Goal: Task Accomplishment & Management: Complete application form

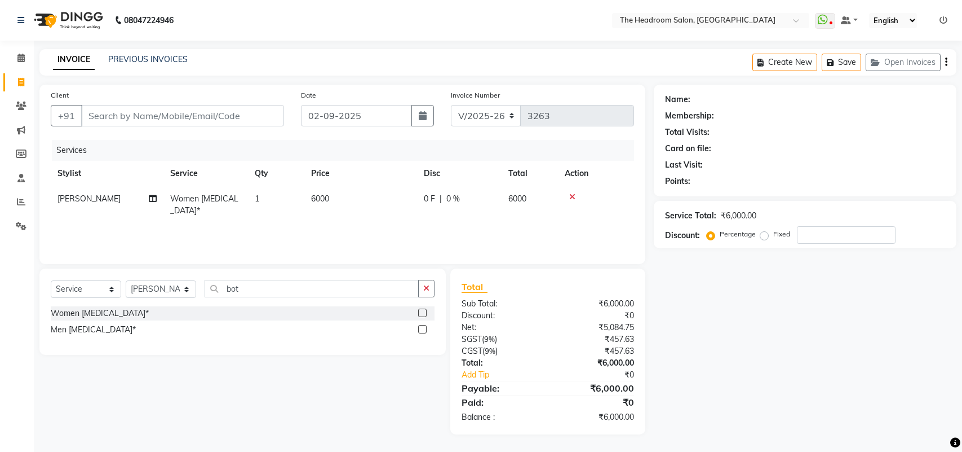
select select "6933"
select select "service"
select select "58237"
click at [516, 196] on span "6000" at bounding box center [518, 198] width 18 height 10
select select "58237"
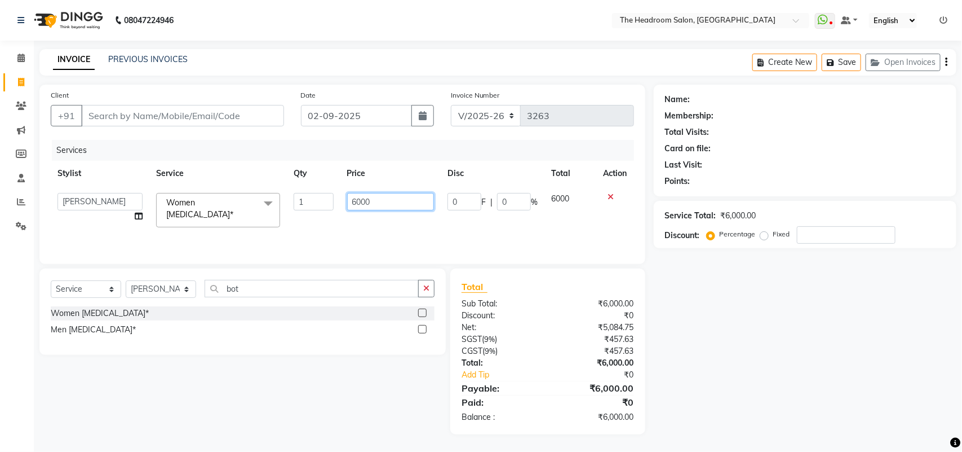
click at [381, 199] on input "6000" at bounding box center [390, 201] width 87 height 17
type input "6500"
click at [418, 218] on div "Services Stylist Service Qty Price Disc Total Action [PERSON_NAME] Deepak [PERS…" at bounding box center [343, 196] width 584 height 113
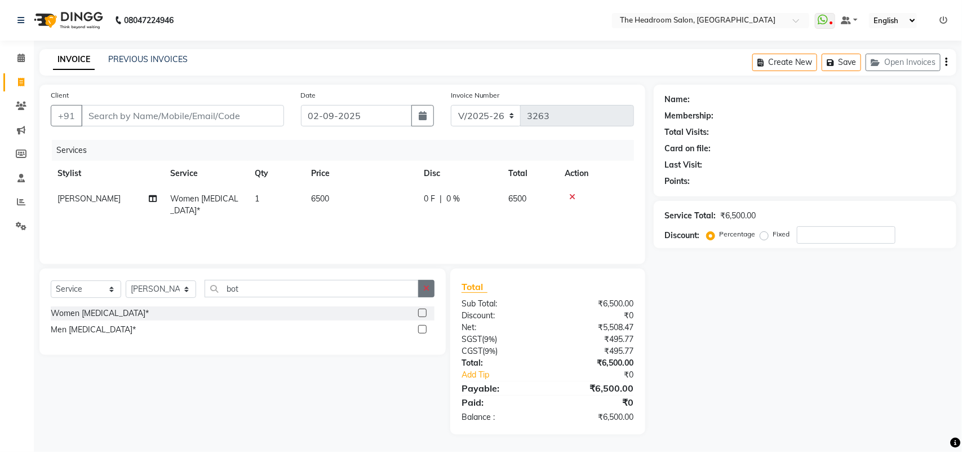
click at [424, 285] on icon "button" at bounding box center [426, 288] width 6 height 8
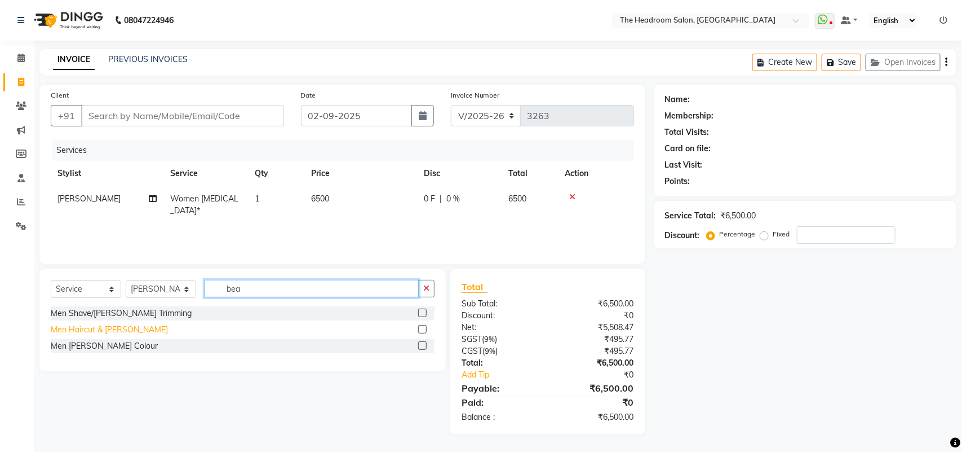
type input "bea"
click at [99, 324] on div "Men Haircut & [PERSON_NAME]" at bounding box center [109, 330] width 117 height 12
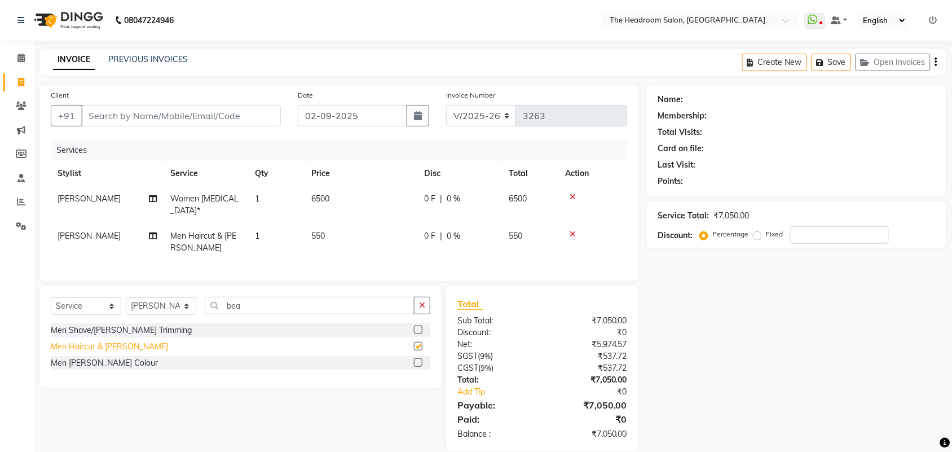
checkbox input "false"
click at [419, 306] on icon "button" at bounding box center [422, 305] width 6 height 8
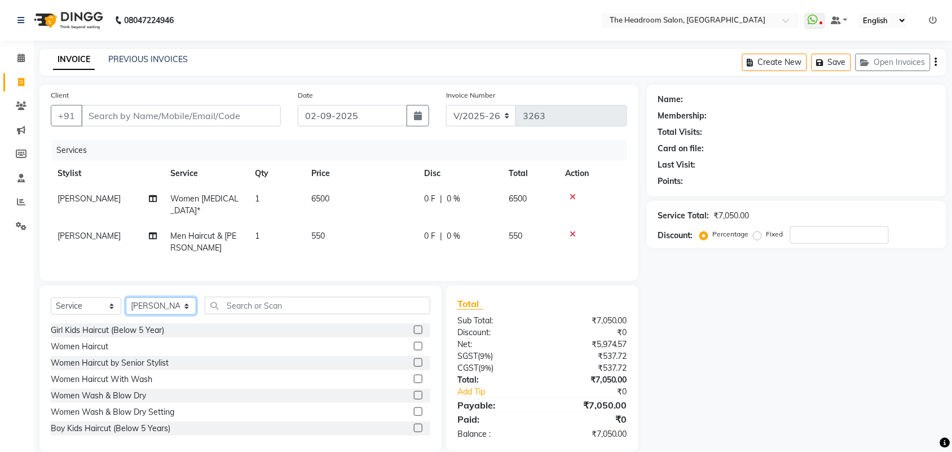
click at [186, 299] on select "Select Stylist [PERSON_NAME] Deepak [PERSON_NAME] [PERSON_NAME] Manager [PERSON…" at bounding box center [161, 305] width 70 height 17
select select "79453"
click at [126, 297] on select "Select Stylist [PERSON_NAME] Deepak [PERSON_NAME] [PERSON_NAME] Manager [PERSON…" at bounding box center [161, 305] width 70 height 17
click at [281, 305] on input "text" at bounding box center [318, 305] width 226 height 17
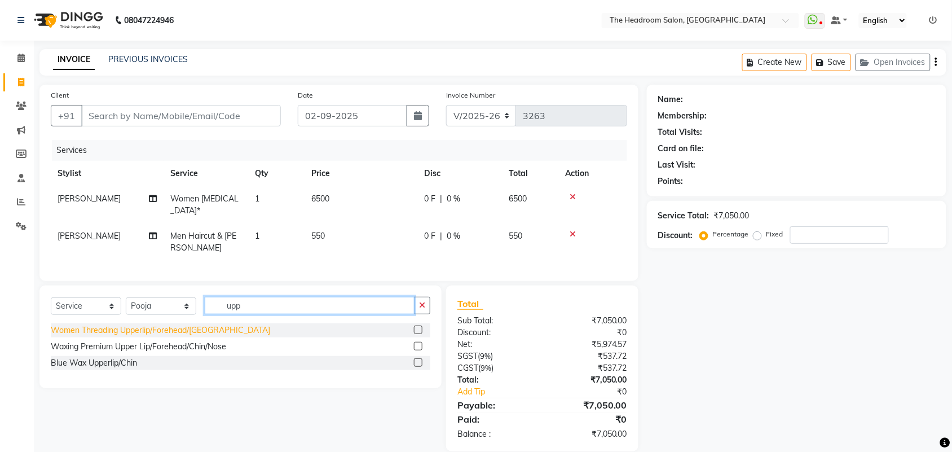
type input "upp"
click at [154, 325] on div "Women Threading Upperlip/Forehead/[GEOGRAPHIC_DATA]" at bounding box center [160, 330] width 219 height 12
checkbox input "false"
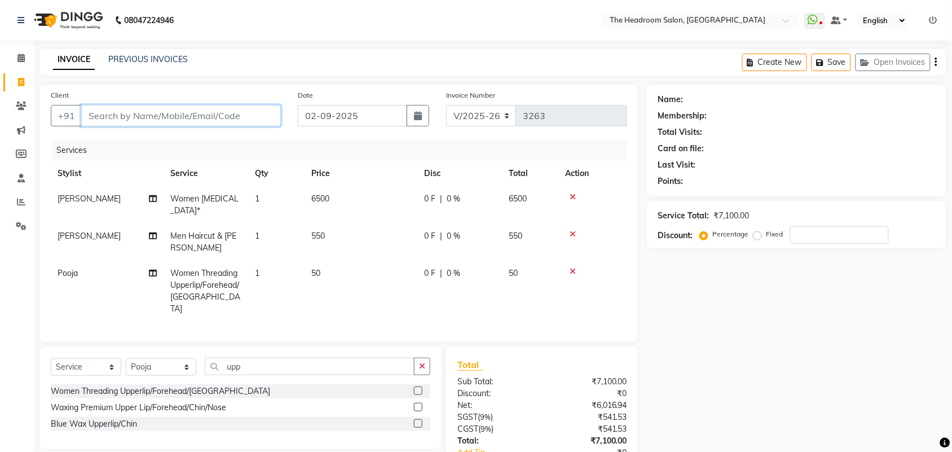
click at [123, 114] on input "Client" at bounding box center [181, 115] width 200 height 21
type input "1"
type input "0"
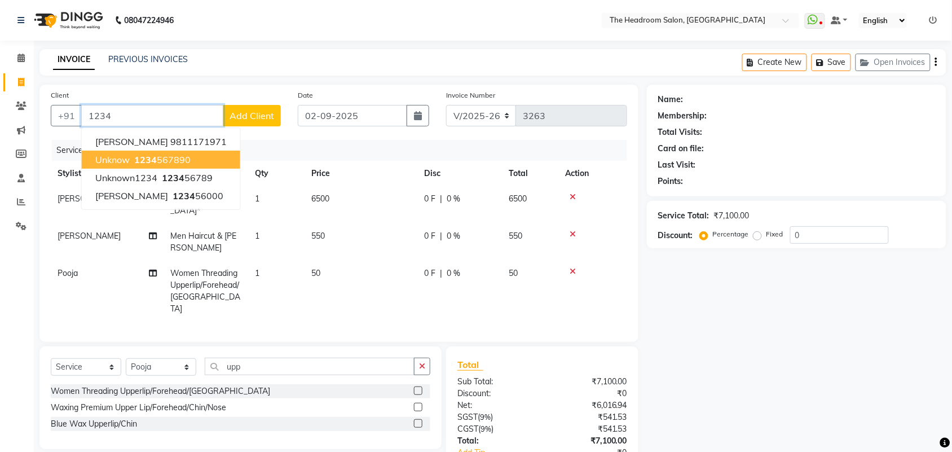
click at [121, 165] on button "unknow 1234 567890" at bounding box center [161, 160] width 158 height 18
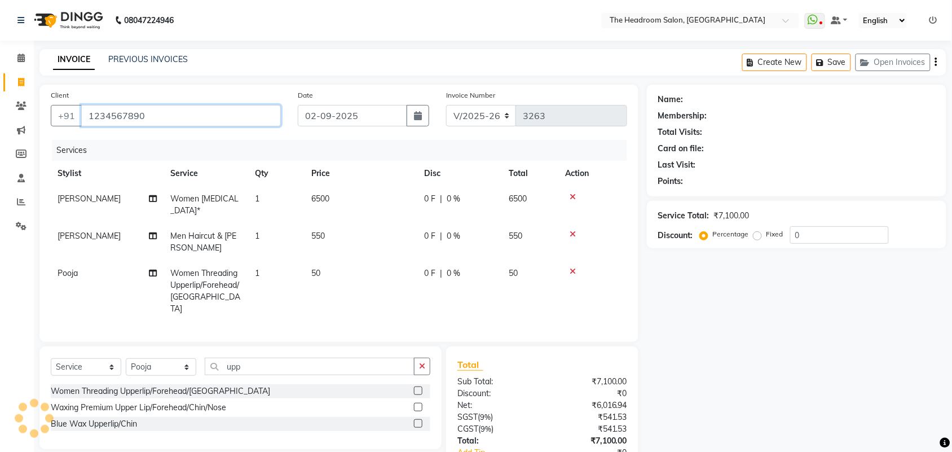
type input "1234567890"
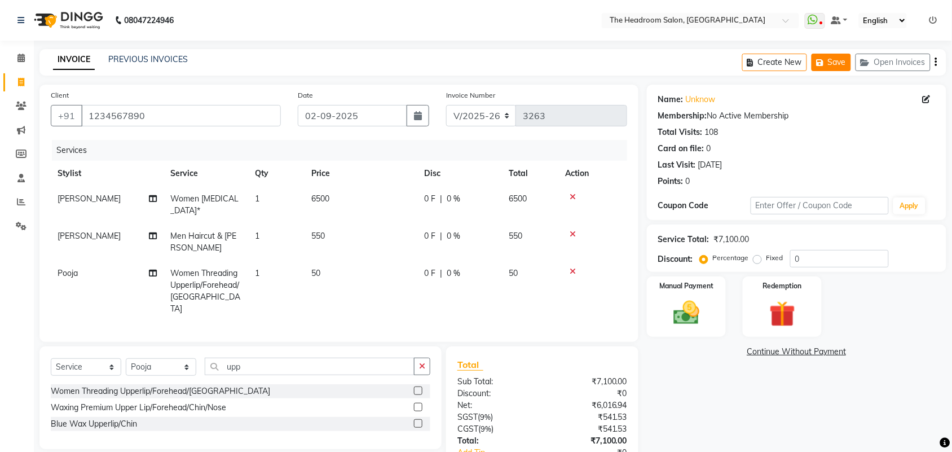
click at [834, 65] on button "Save" at bounding box center [830, 62] width 39 height 17
click at [17, 70] on li "Invoice" at bounding box center [17, 82] width 34 height 24
click at [19, 87] on span at bounding box center [21, 82] width 20 height 13
select select "service"
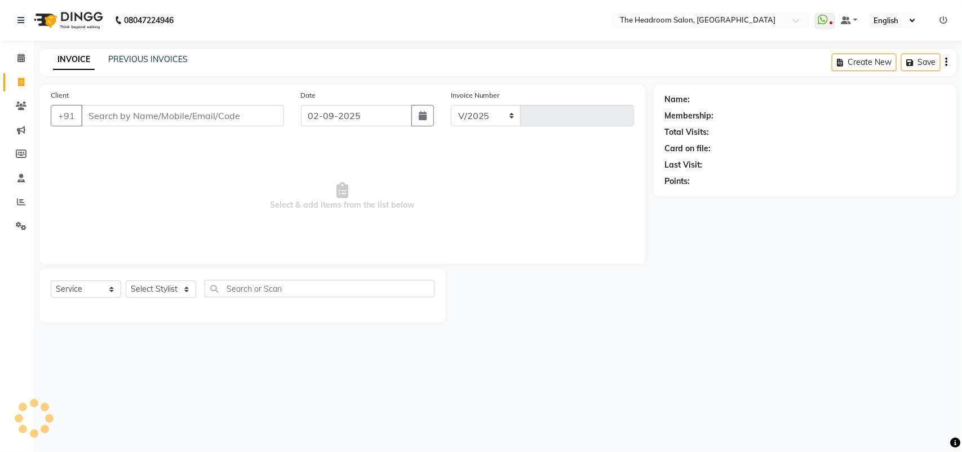
select select "6933"
type input "3263"
select select "58237"
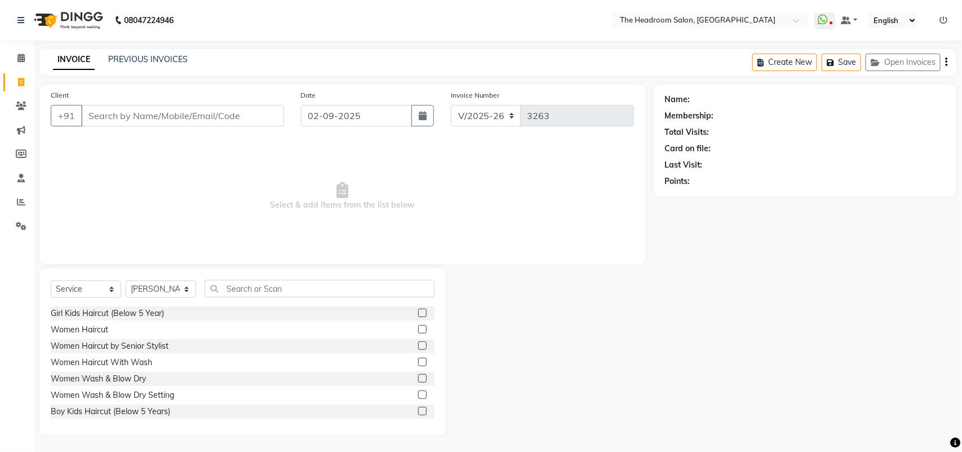
click at [178, 268] on div "Select Service Product Membership Package Voucher Prepaid Gift Card Select Styl…" at bounding box center [242, 351] width 407 height 166
click at [184, 283] on select "Select Stylist [PERSON_NAME] Deepak [PERSON_NAME] [PERSON_NAME] Manager [PERSON…" at bounding box center [161, 288] width 70 height 17
click at [241, 121] on input "Client" at bounding box center [182, 115] width 203 height 21
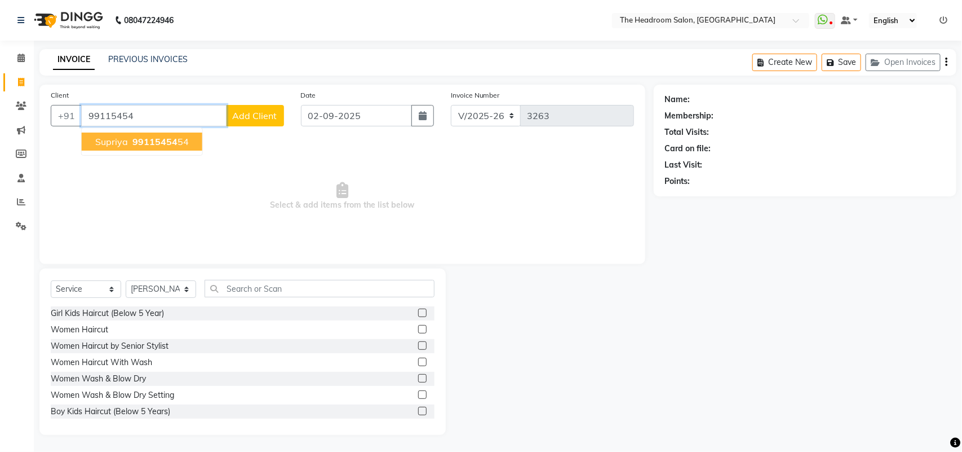
click at [153, 139] on span "99115454" at bounding box center [154, 141] width 45 height 11
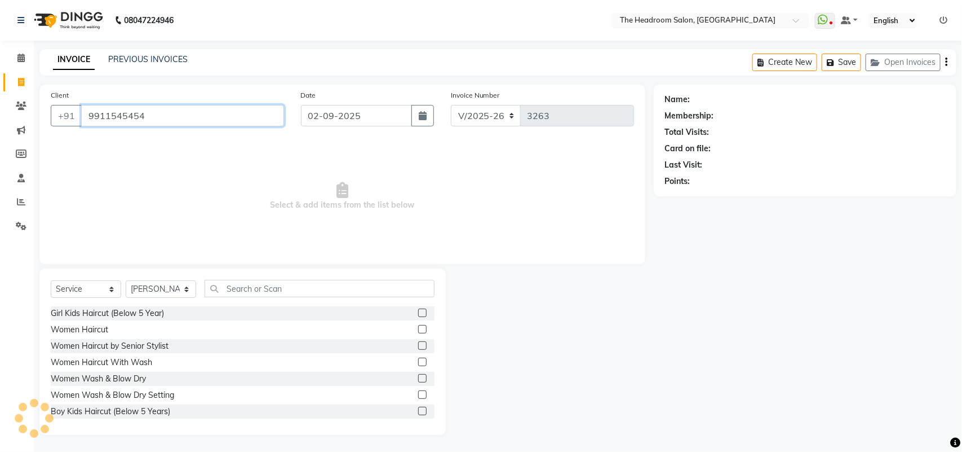
type input "9911545454"
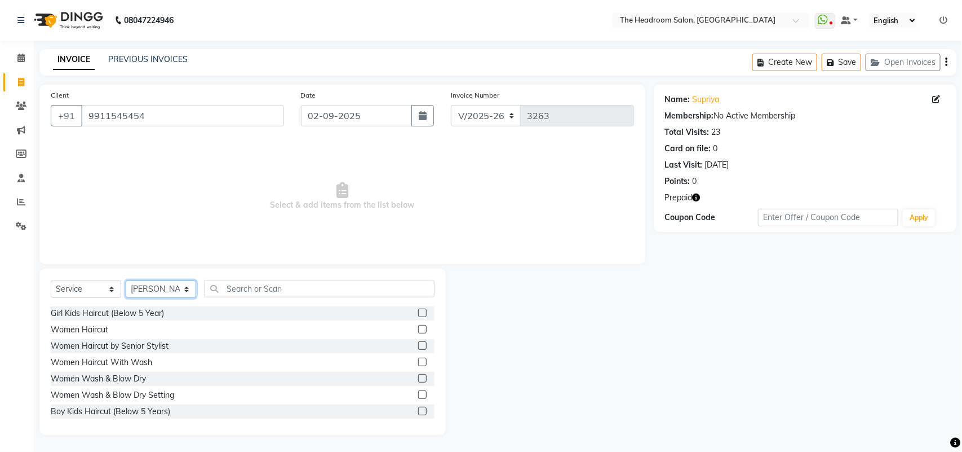
click at [189, 282] on select "Select Stylist [PERSON_NAME] Deepak [PERSON_NAME] [PERSON_NAME] Manager [PERSON…" at bounding box center [161, 288] width 70 height 17
select select "87934"
click at [126, 280] on select "Select Stylist [PERSON_NAME] Deepak [PERSON_NAME] [PERSON_NAME] Manager [PERSON…" at bounding box center [161, 288] width 70 height 17
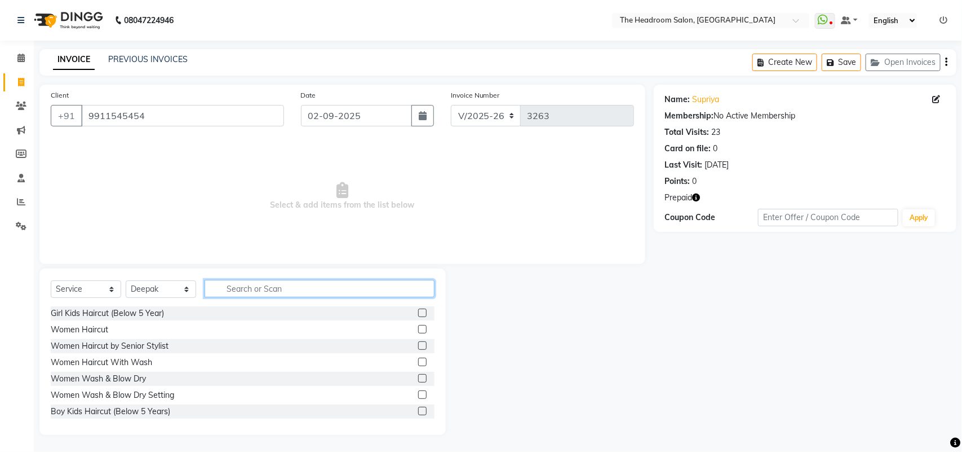
click at [297, 284] on input "text" at bounding box center [320, 288] width 230 height 17
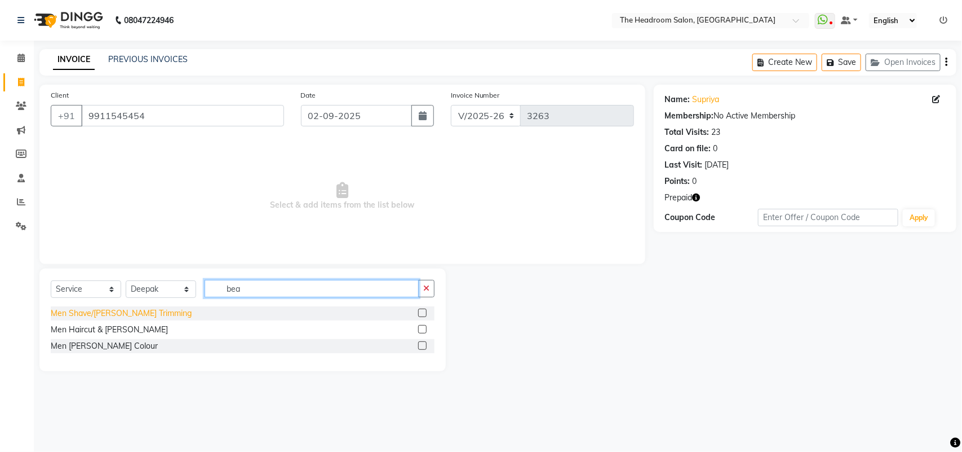
type input "bea"
click at [124, 319] on div "Men Shave/[PERSON_NAME] Trimming" at bounding box center [121, 313] width 141 height 12
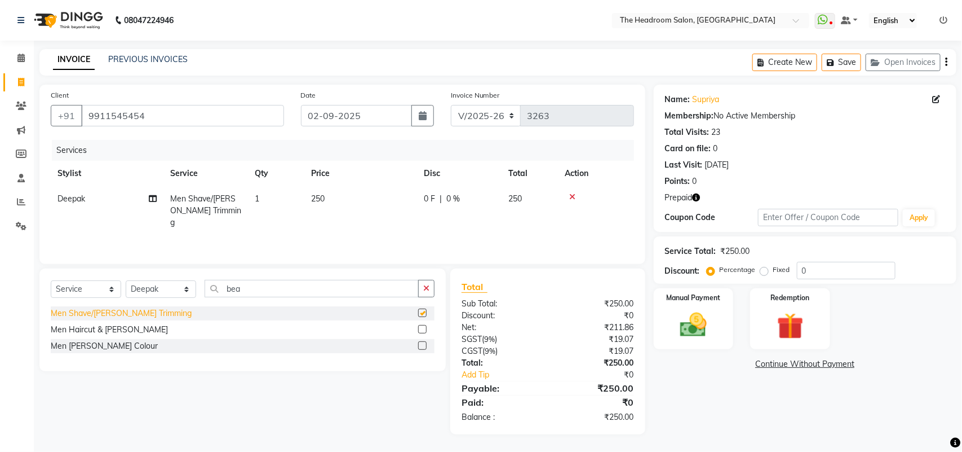
checkbox input "false"
click at [770, 330] on img at bounding box center [790, 326] width 45 height 34
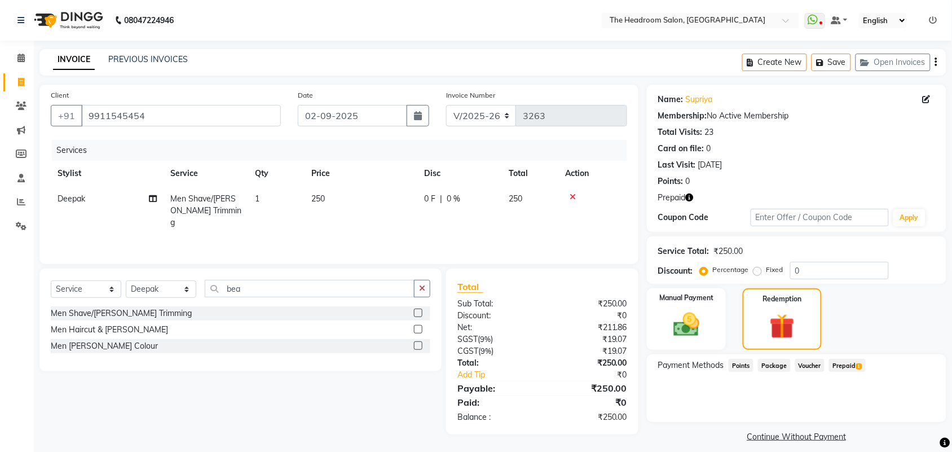
click at [843, 367] on span "Prepaid 1" at bounding box center [847, 365] width 37 height 13
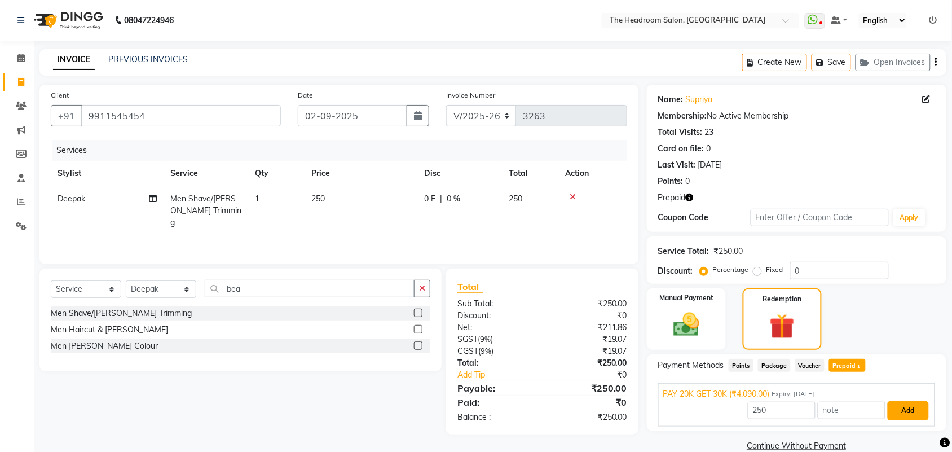
click at [911, 408] on button "Add" at bounding box center [907, 410] width 41 height 19
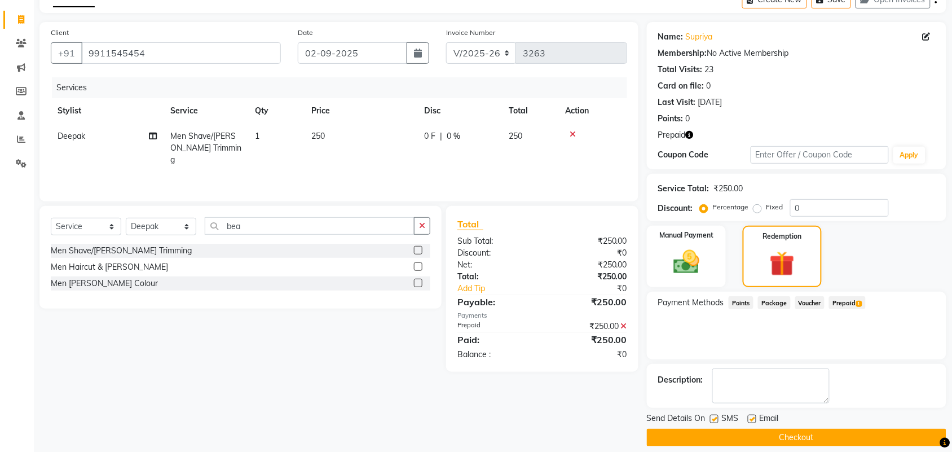
scroll to position [74, 0]
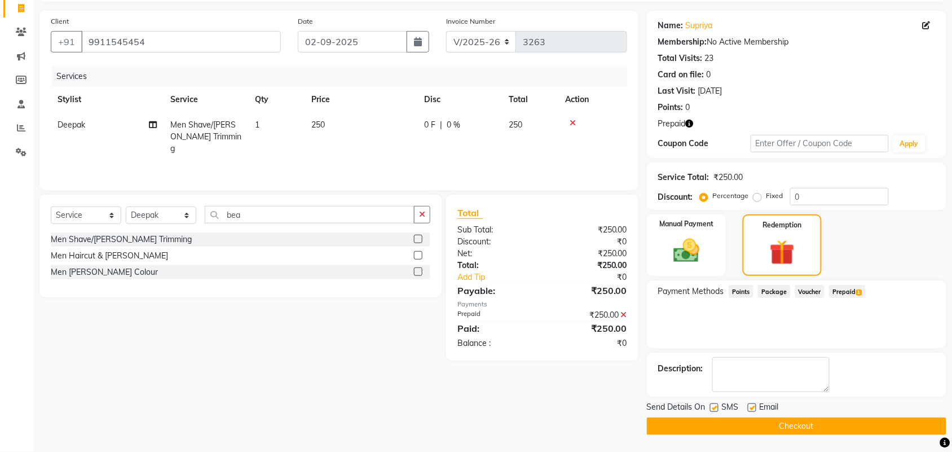
click at [880, 423] on button "Checkout" at bounding box center [796, 425] width 299 height 17
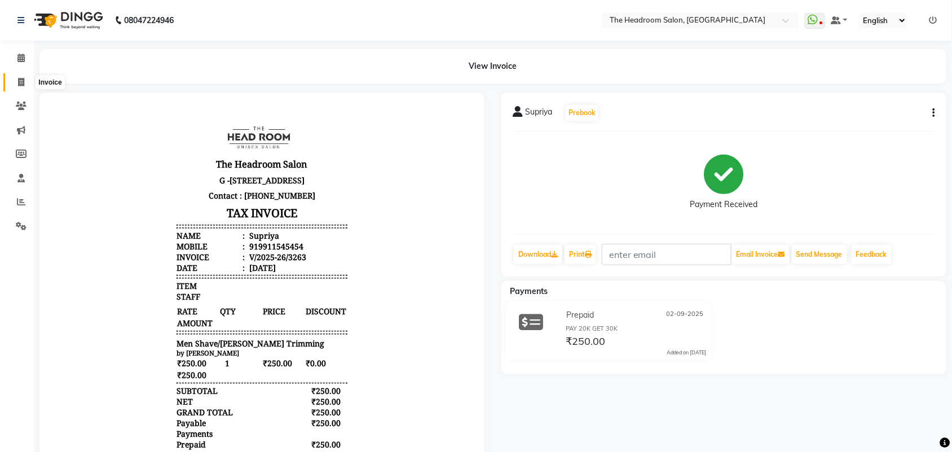
click at [20, 79] on icon at bounding box center [21, 82] width 6 height 8
select select "service"
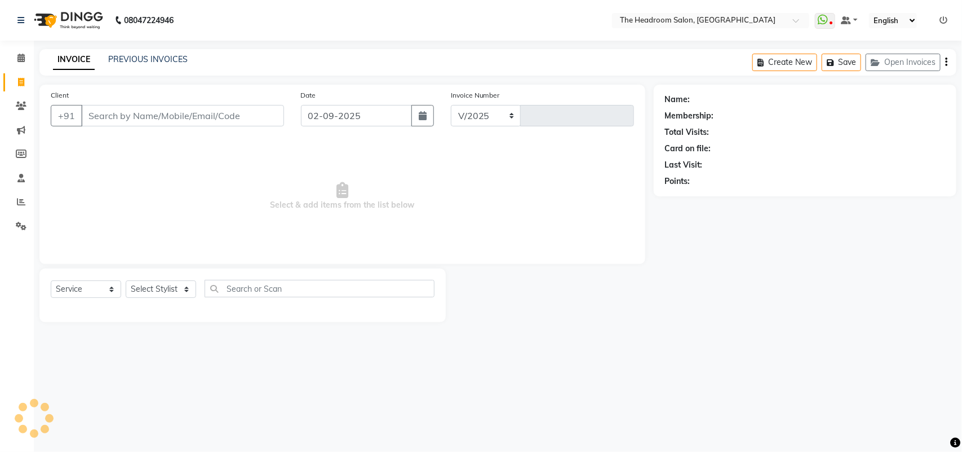
select select "6933"
type input "3264"
select select "58237"
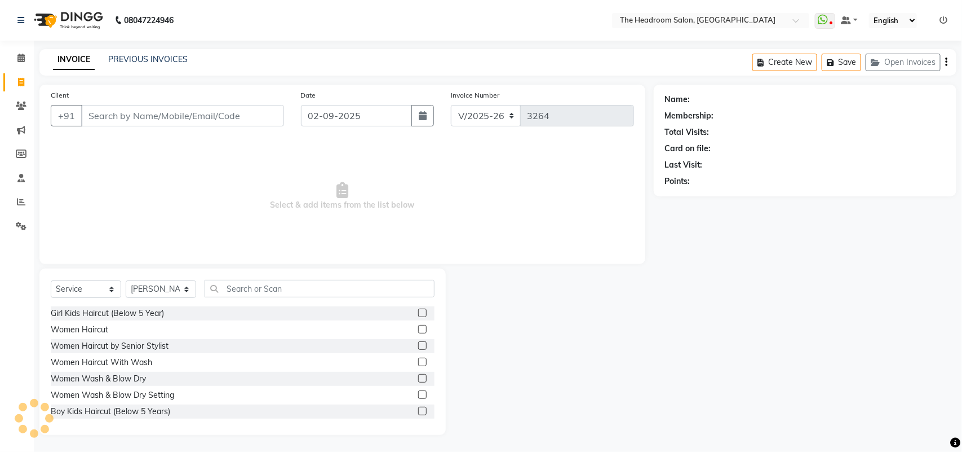
click at [10, 92] on li "Invoice" at bounding box center [17, 82] width 34 height 24
click at [12, 91] on li "Invoice" at bounding box center [17, 82] width 34 height 24
click at [8, 81] on link "Invoice" at bounding box center [16, 82] width 27 height 19
select select "service"
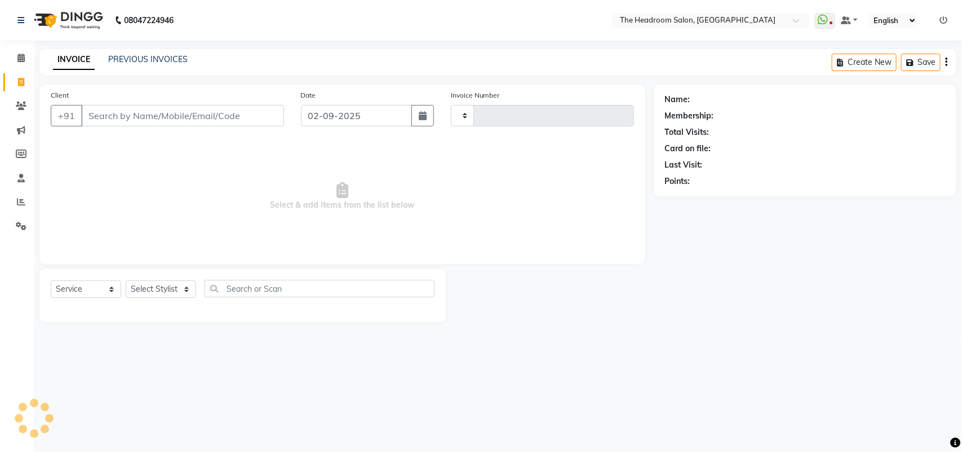
type input "3264"
select select "6933"
select select "58237"
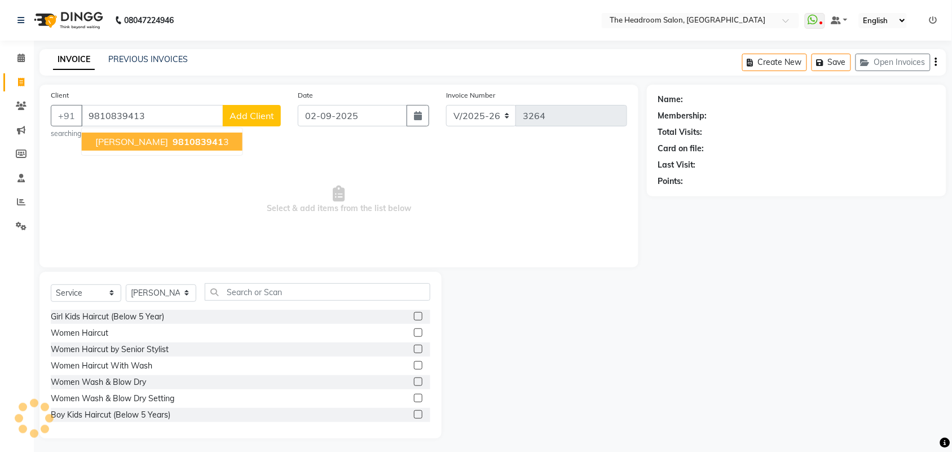
type input "9810839413"
click at [100, 134] on button "[PERSON_NAME] 981083941 3" at bounding box center [162, 141] width 161 height 18
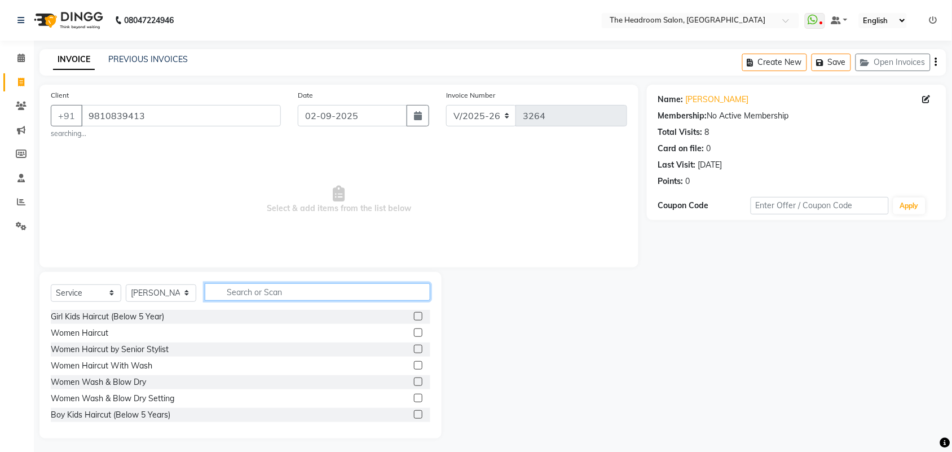
click at [291, 296] on input "text" at bounding box center [318, 291] width 226 height 17
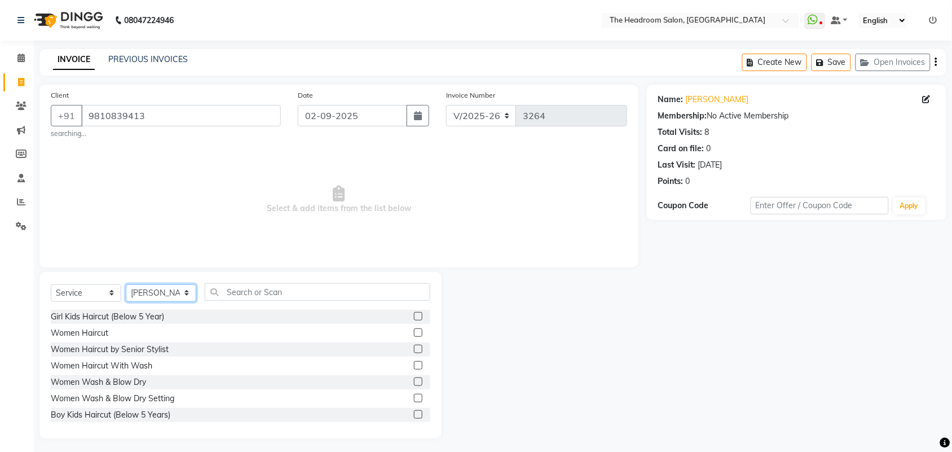
click at [176, 291] on select "Select Stylist [PERSON_NAME] Deepak [PERSON_NAME] [PERSON_NAME] Manager [PERSON…" at bounding box center [161, 292] width 70 height 17
select select "87934"
click at [126, 284] on select "Select Stylist [PERSON_NAME] Deepak [PERSON_NAME] [PERSON_NAME] Manager [PERSON…" at bounding box center [161, 292] width 70 height 17
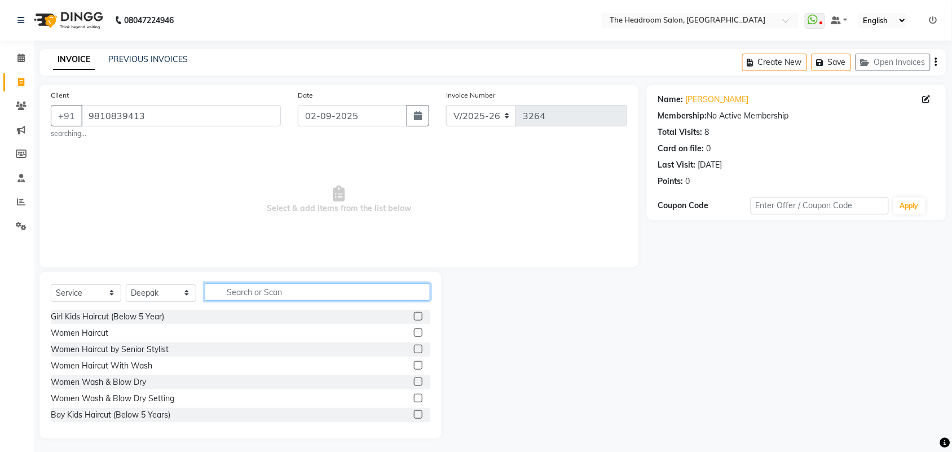
click at [289, 294] on input "text" at bounding box center [318, 291] width 226 height 17
type input "men"
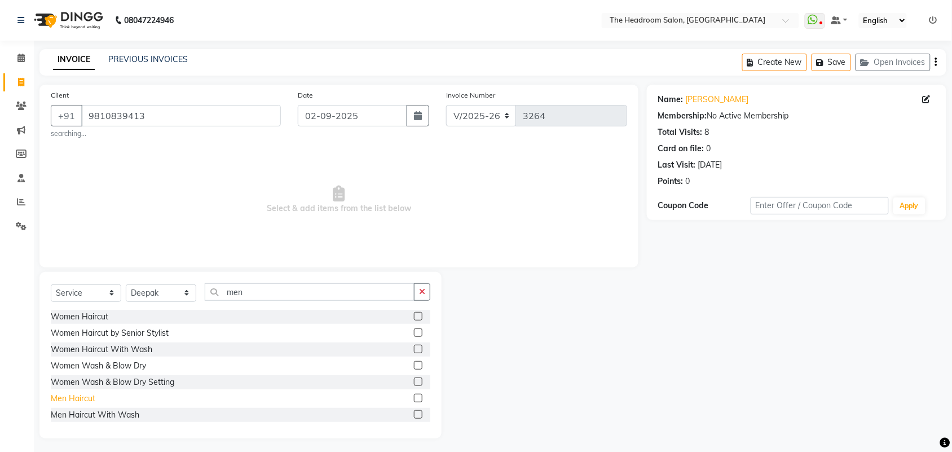
click at [74, 396] on div "Men Haircut" at bounding box center [73, 398] width 45 height 12
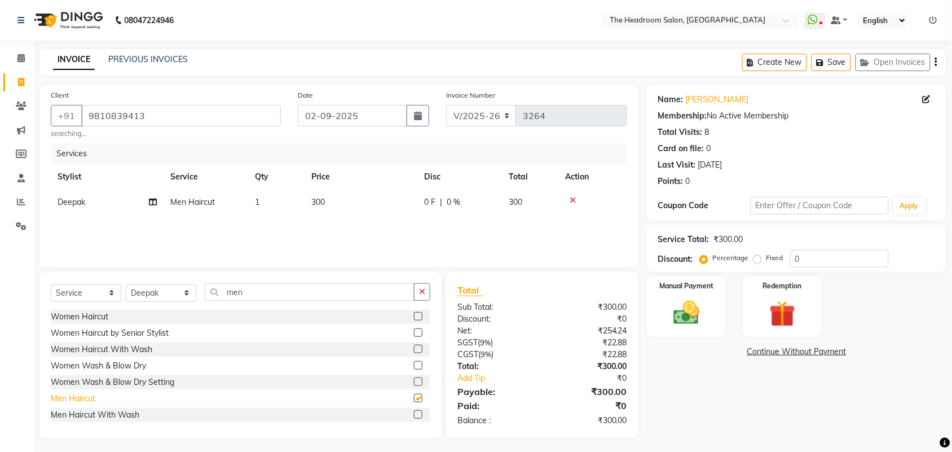
checkbox input "false"
click at [702, 292] on div "Manual Payment" at bounding box center [686, 306] width 82 height 63
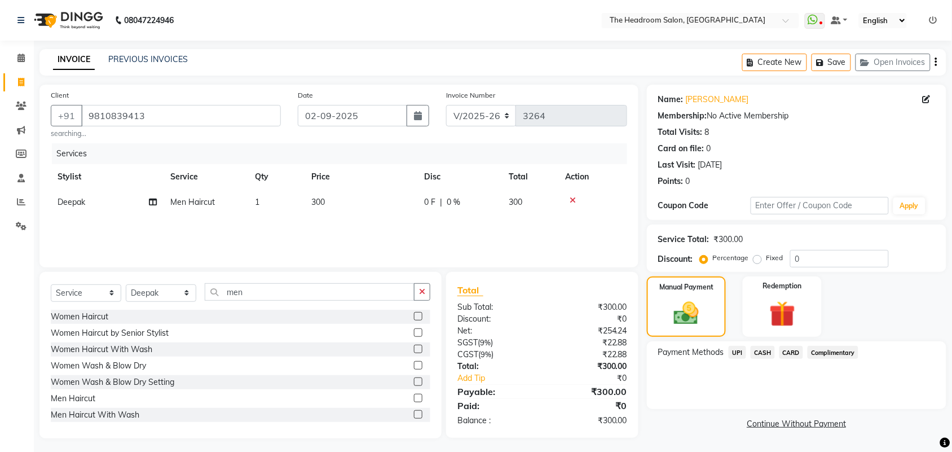
click at [737, 350] on span "UPI" at bounding box center [736, 352] width 17 height 13
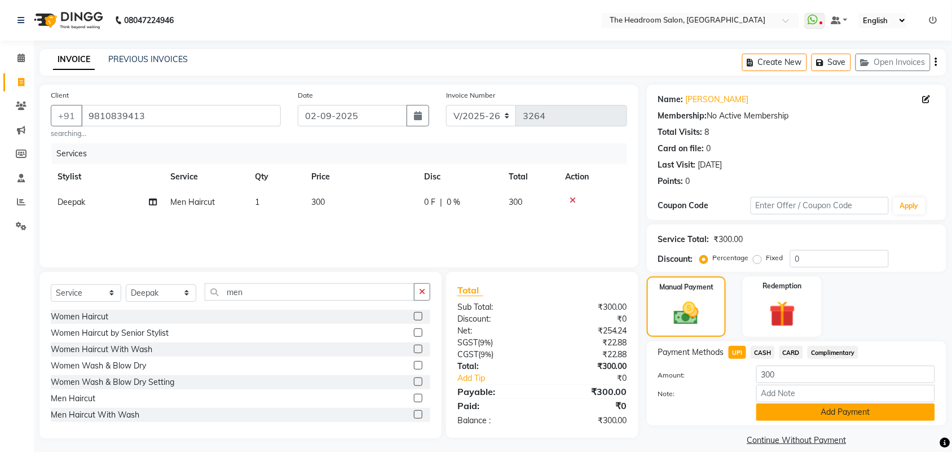
click at [784, 413] on button "Add Payment" at bounding box center [845, 411] width 179 height 17
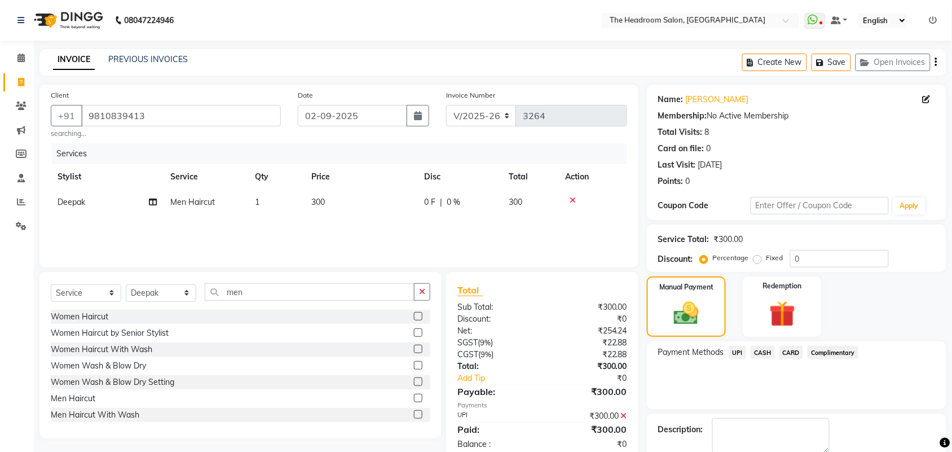
scroll to position [61, 0]
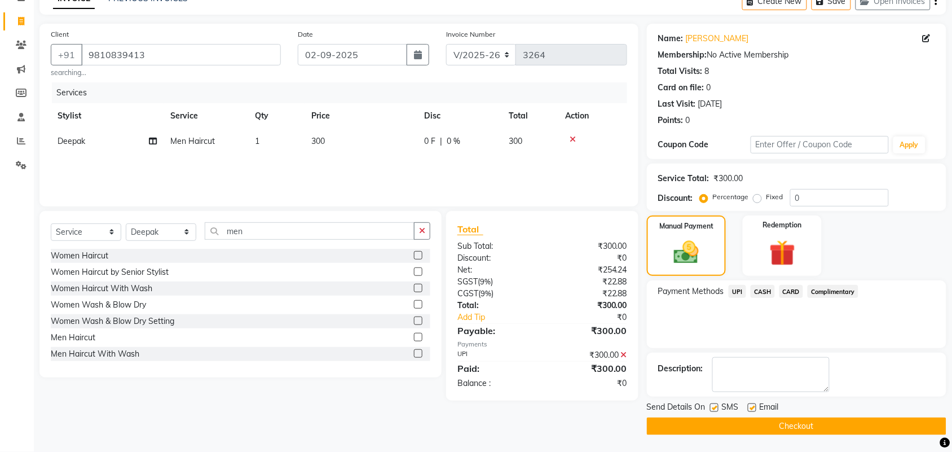
click at [777, 421] on button "Checkout" at bounding box center [796, 425] width 299 height 17
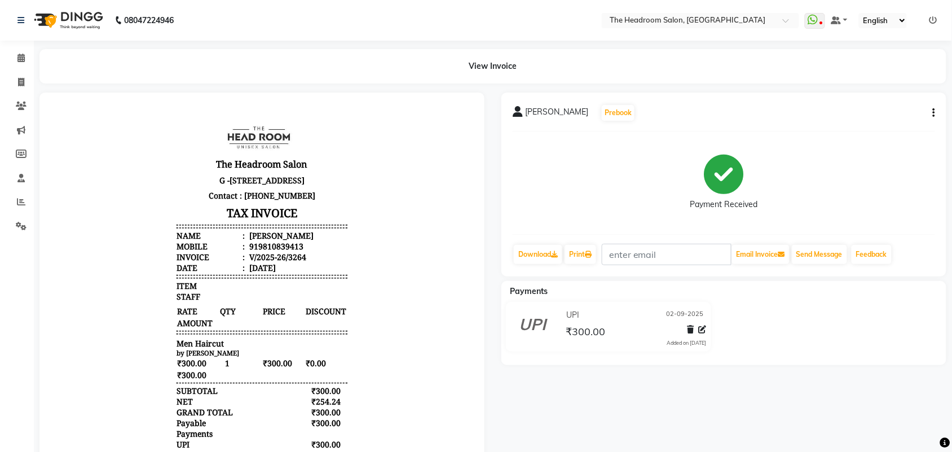
click at [776, 418] on div "[PERSON_NAME] Prebook Payment Received Download Print Email Invoice Send Messag…" at bounding box center [724, 307] width 462 height 431
click at [311, 136] on header "The Headroom Salon [STREET_ADDRESS] Contact : [PHONE_NUMBER] TAX INVOICE Name :…" at bounding box center [261, 192] width 170 height 160
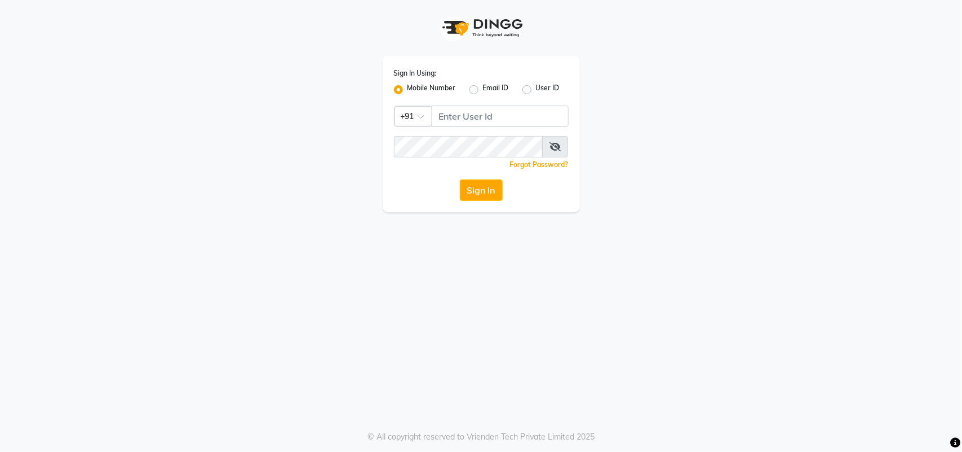
click at [297, 117] on div "Sign In Using: Mobile Number Email ID User ID Country Code × +91 Remember me Fo…" at bounding box center [481, 106] width 643 height 212
click at [471, 116] on input "Username" at bounding box center [500, 115] width 137 height 21
type input "123456000"
click at [475, 190] on button "Sign In" at bounding box center [481, 189] width 43 height 21
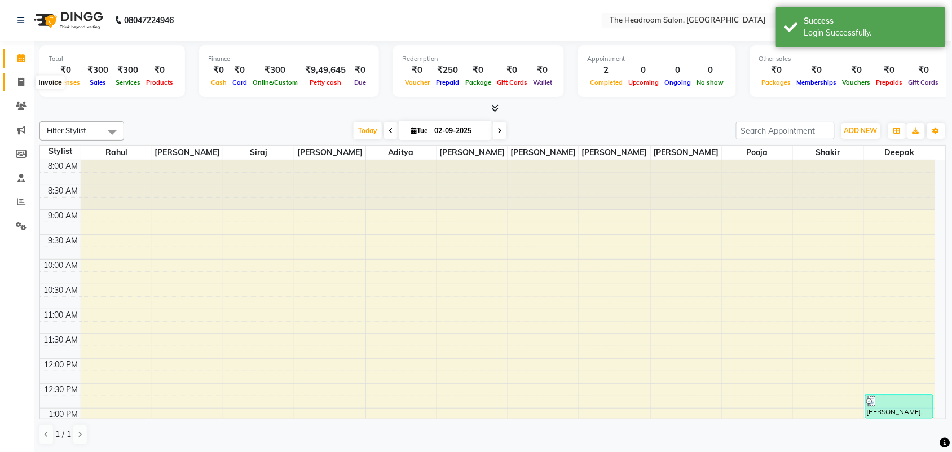
click at [21, 80] on icon at bounding box center [21, 82] width 6 height 8
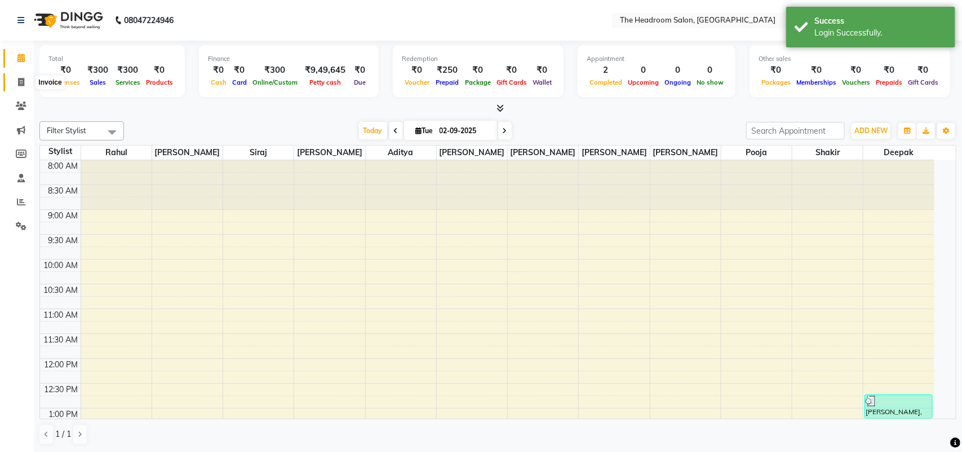
select select "service"
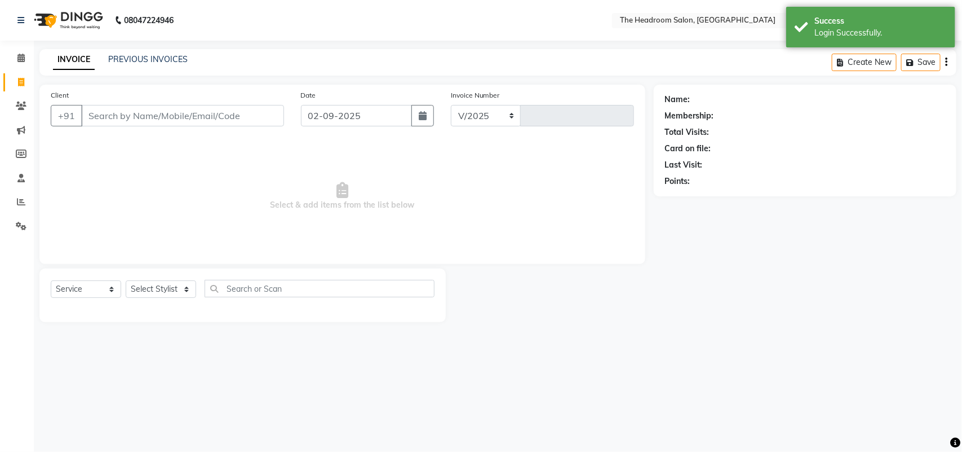
select select "6933"
type input "3265"
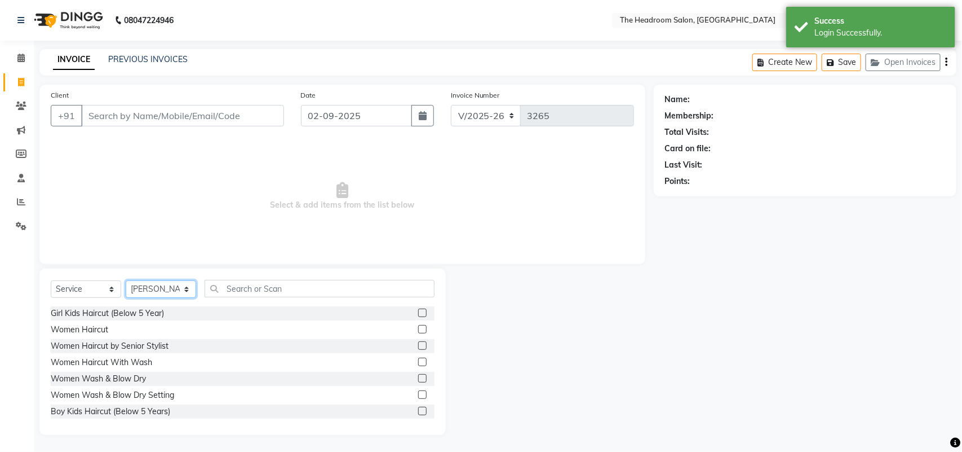
click at [184, 285] on select "Select Stylist [PERSON_NAME] Deepak [PERSON_NAME] [PERSON_NAME] Manager [PERSON…" at bounding box center [161, 288] width 70 height 17
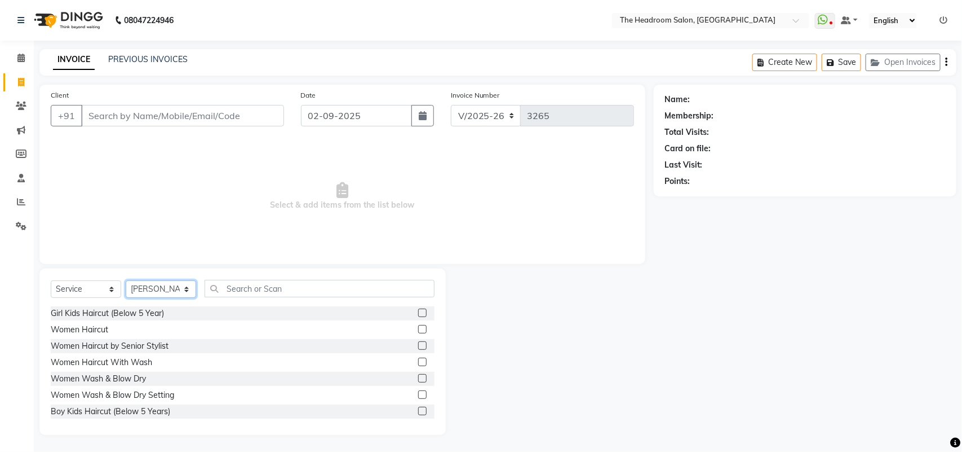
select select "58240"
click at [126, 280] on select "Select Stylist [PERSON_NAME] Deepak [PERSON_NAME] [PERSON_NAME] Manager [PERSON…" at bounding box center [161, 288] width 70 height 17
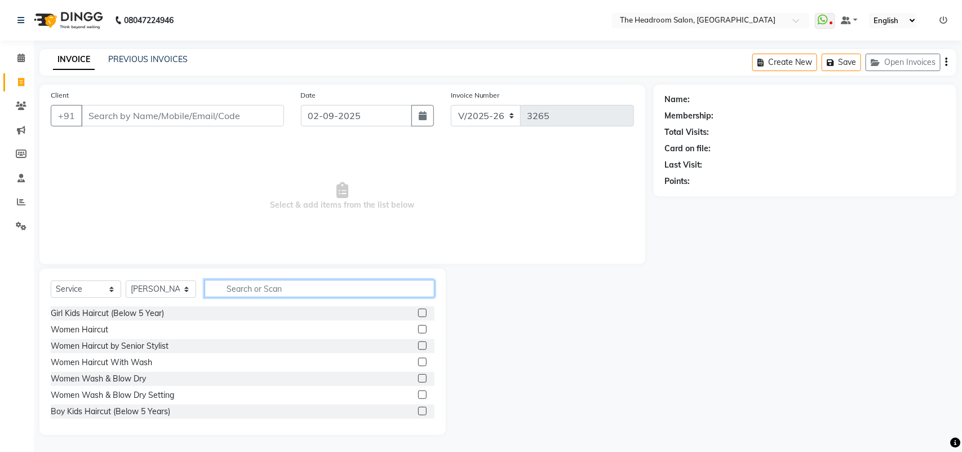
click at [316, 284] on input "text" at bounding box center [320, 288] width 230 height 17
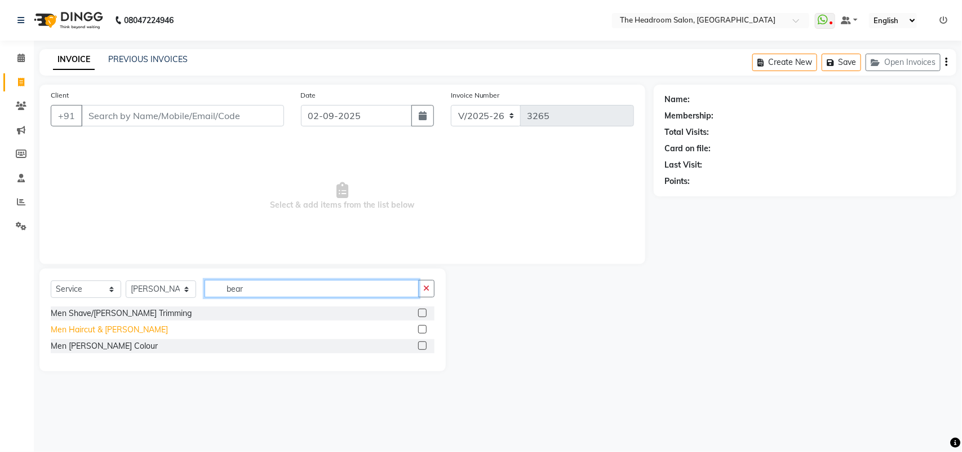
type input "bear"
click at [116, 328] on div "Men Haircut & [PERSON_NAME]" at bounding box center [109, 330] width 117 height 12
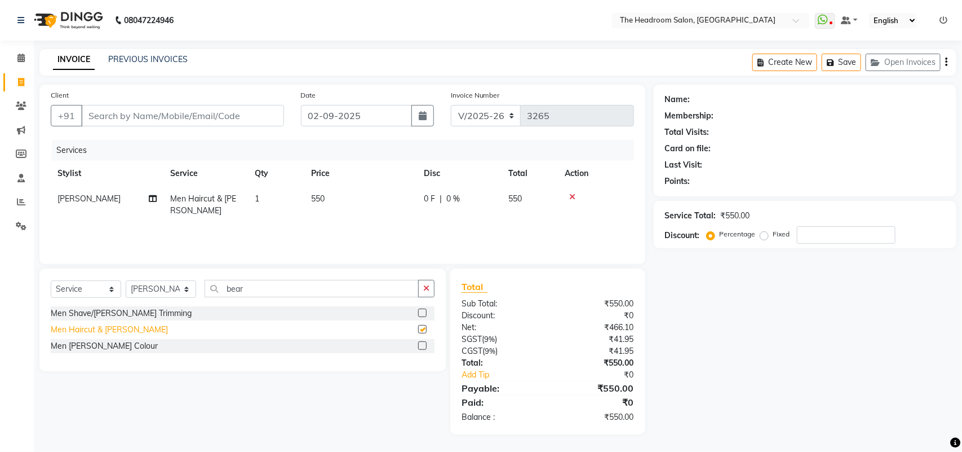
checkbox input "false"
click at [195, 117] on input "Client" at bounding box center [182, 115] width 203 height 21
type input "9"
type input "0"
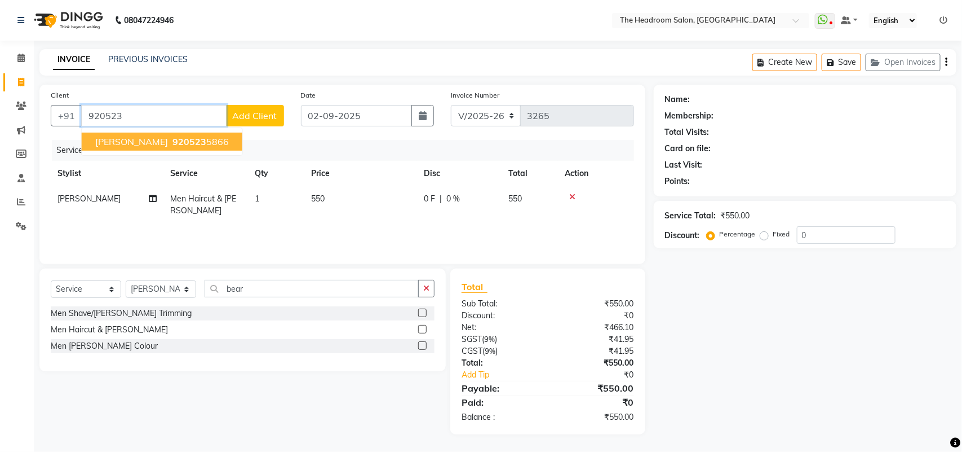
click at [173, 140] on span "920523" at bounding box center [190, 141] width 34 height 11
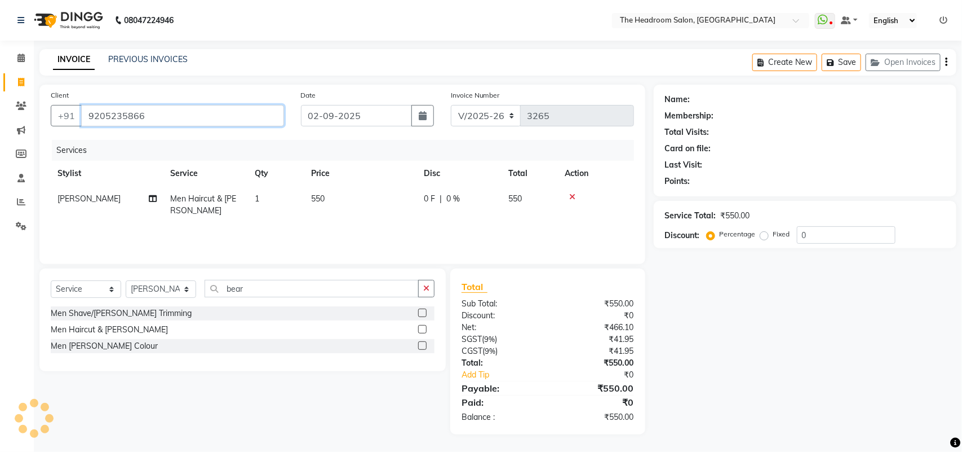
type input "9205235866"
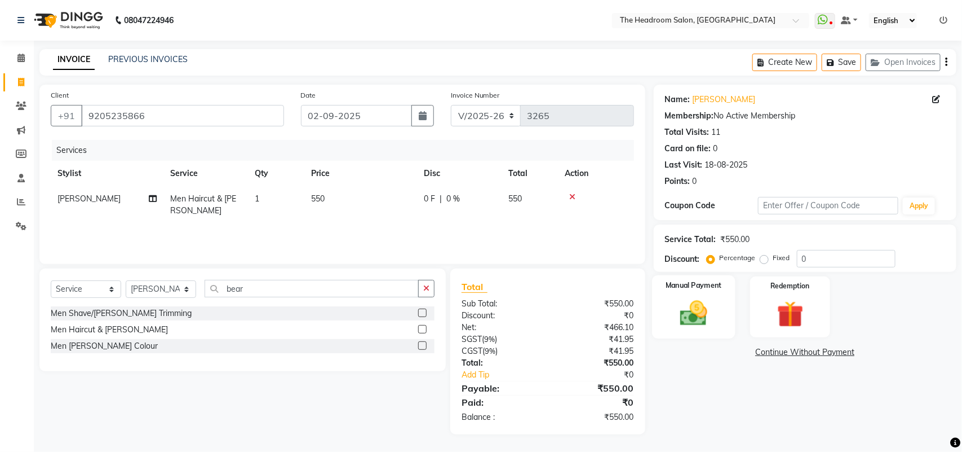
click at [692, 325] on img at bounding box center [694, 313] width 45 height 32
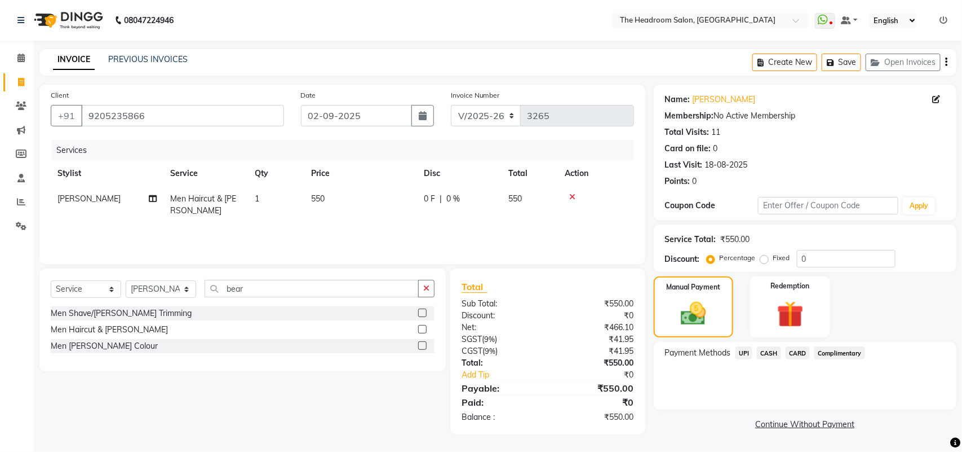
click at [744, 354] on span "UPI" at bounding box center [744, 352] width 17 height 13
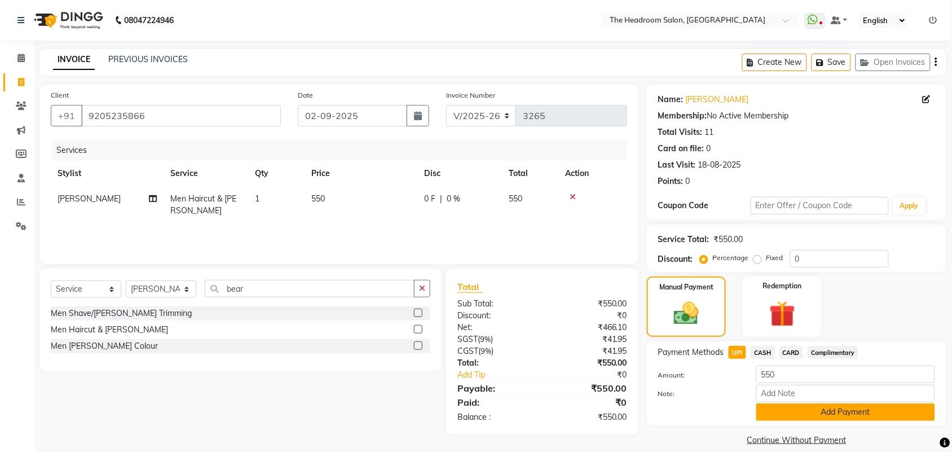
click at [789, 407] on button "Add Payment" at bounding box center [845, 411] width 179 height 17
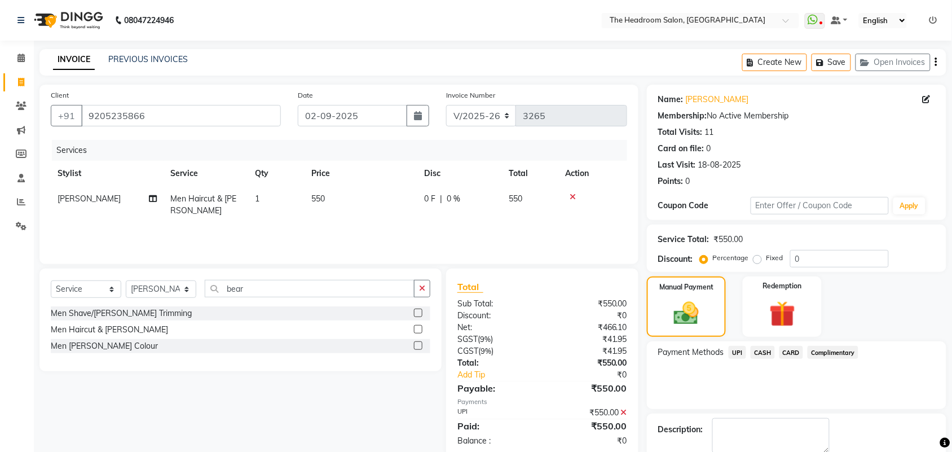
click at [736, 351] on span "UPI" at bounding box center [736, 352] width 17 height 13
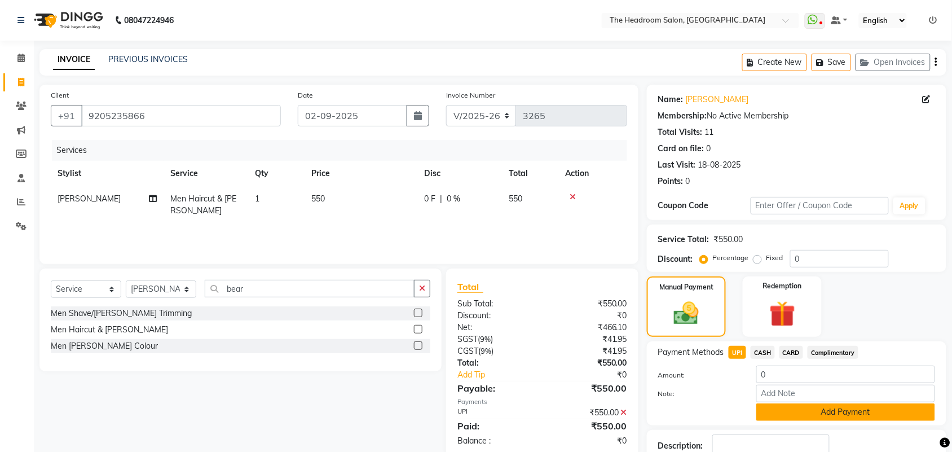
click at [789, 418] on button "Add Payment" at bounding box center [845, 411] width 179 height 17
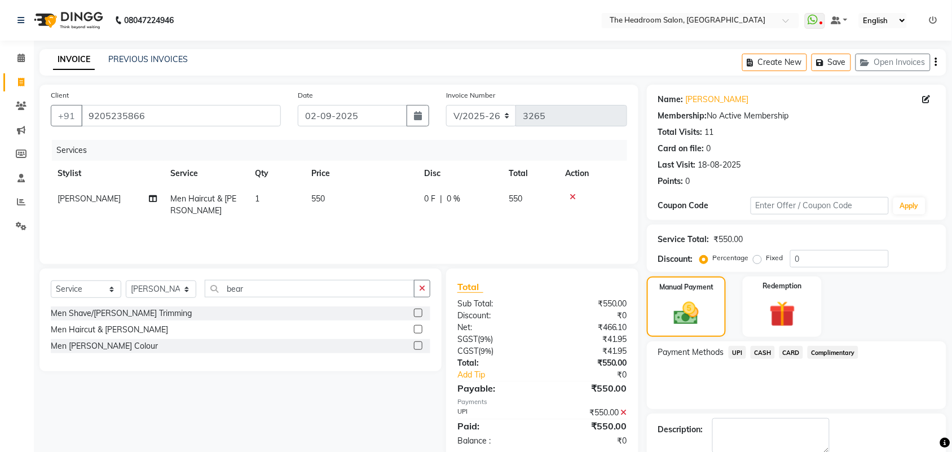
scroll to position [61, 0]
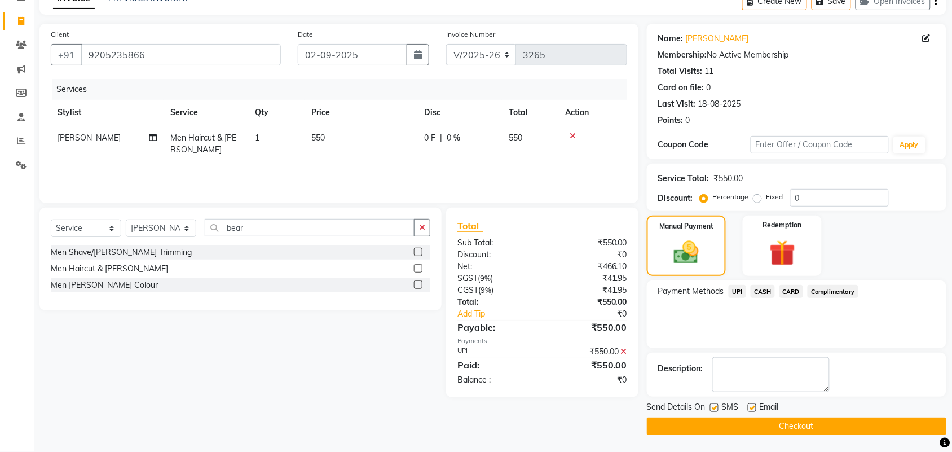
click at [789, 418] on button "Checkout" at bounding box center [796, 425] width 299 height 17
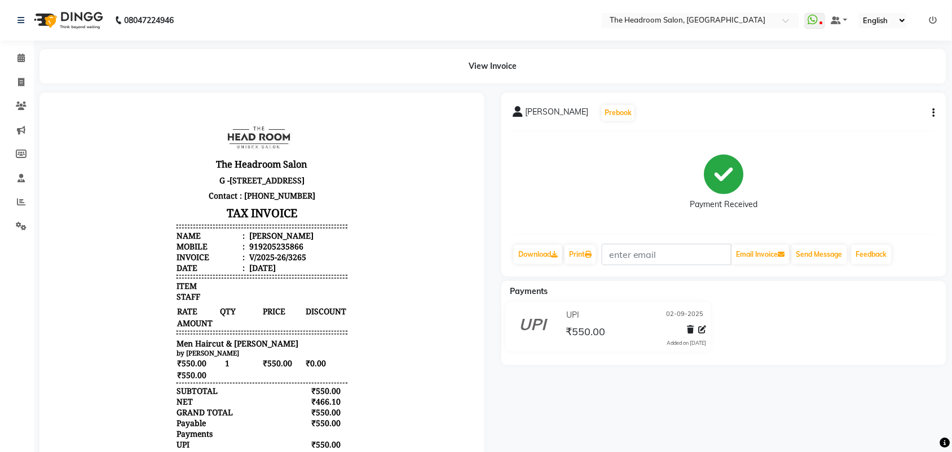
drag, startPoint x: 789, startPoint y: 418, endPoint x: 788, endPoint y: 412, distance: 6.9
click at [788, 412] on div "Krishan Prebook Payment Received Download Print Email Invoice Send Message Feed…" at bounding box center [724, 307] width 462 height 431
click at [18, 83] on icon at bounding box center [21, 82] width 6 height 8
select select "service"
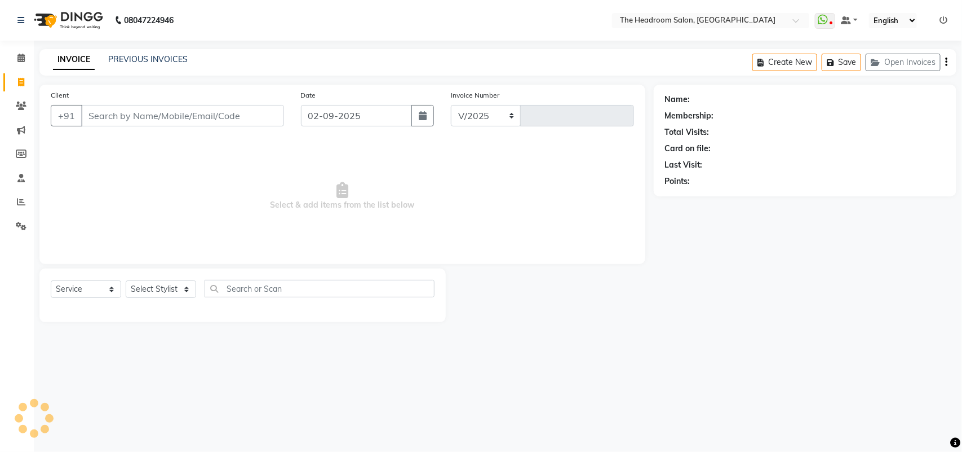
select select "6933"
type input "3266"
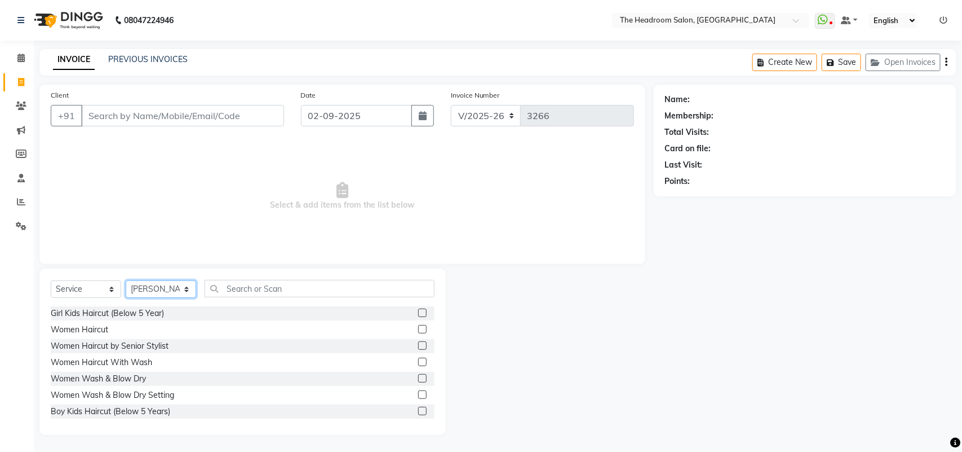
click at [181, 288] on select "Select Stylist [PERSON_NAME] Deepak [PERSON_NAME] [PERSON_NAME] Manager [PERSON…" at bounding box center [161, 288] width 70 height 17
select select "79453"
click at [126, 280] on select "Select Stylist [PERSON_NAME] Deepak [PERSON_NAME] [PERSON_NAME] Manager [PERSON…" at bounding box center [161, 288] width 70 height 17
click at [254, 114] on input "Client" at bounding box center [182, 115] width 203 height 21
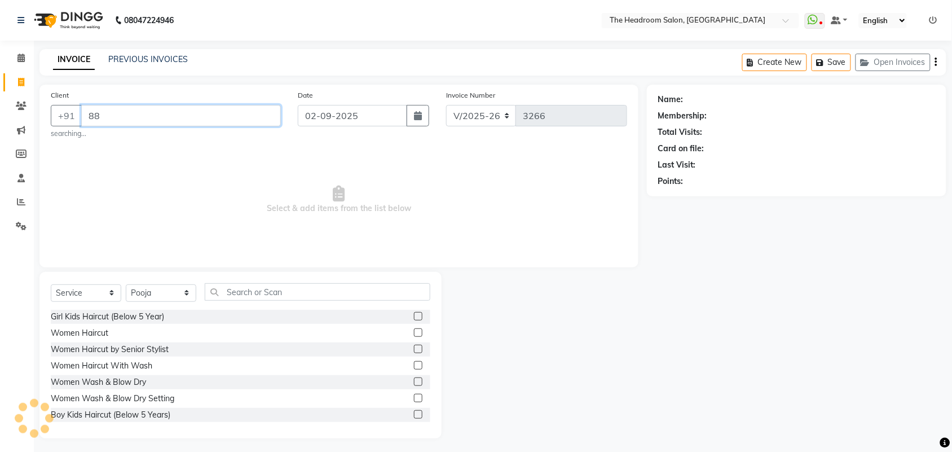
type input "8"
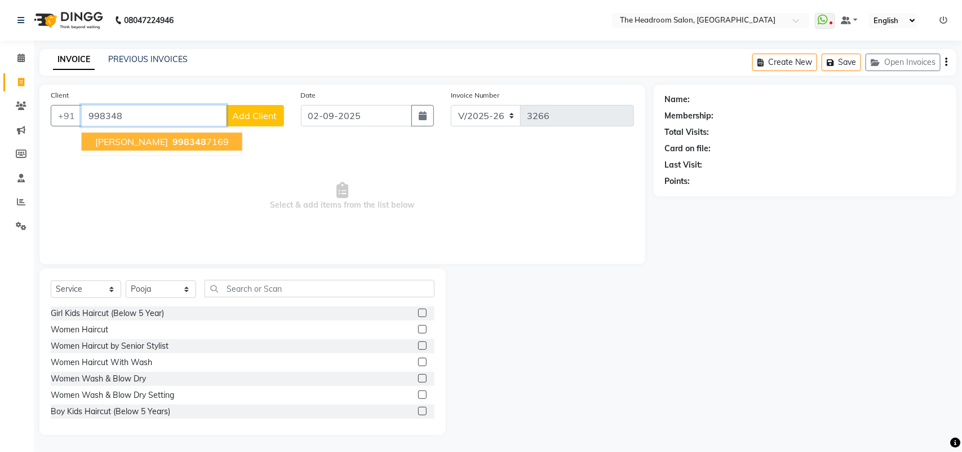
click at [170, 136] on ngb-highlight "998348 7169" at bounding box center [199, 141] width 59 height 11
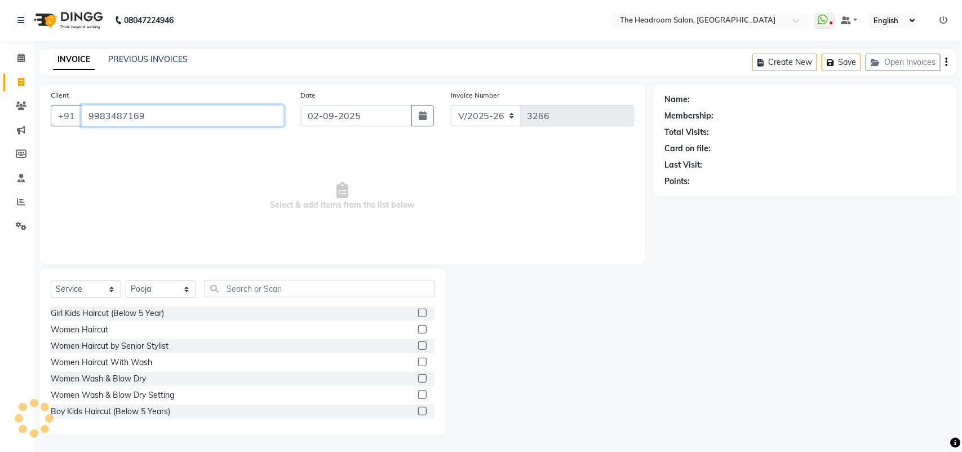
type input "9983487169"
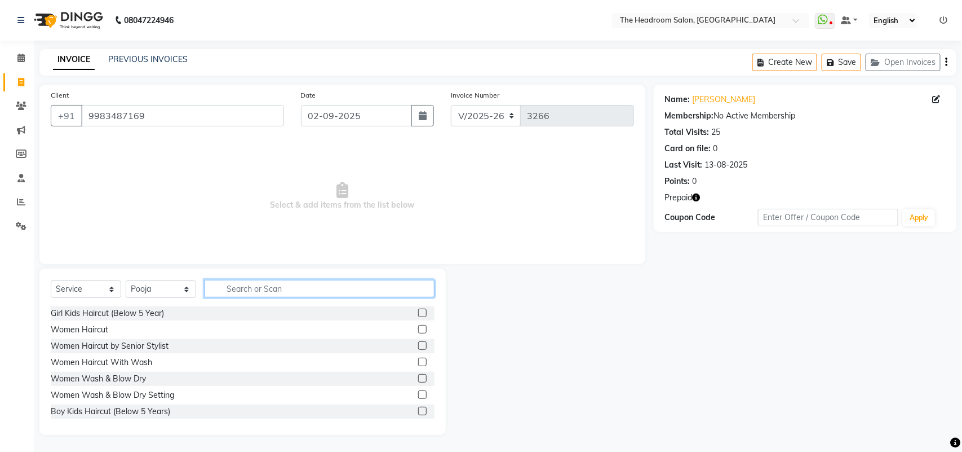
click at [285, 285] on input "text" at bounding box center [320, 288] width 230 height 17
click at [694, 201] on icon "button" at bounding box center [697, 197] width 8 height 8
click at [364, 285] on input "text" at bounding box center [320, 288] width 230 height 17
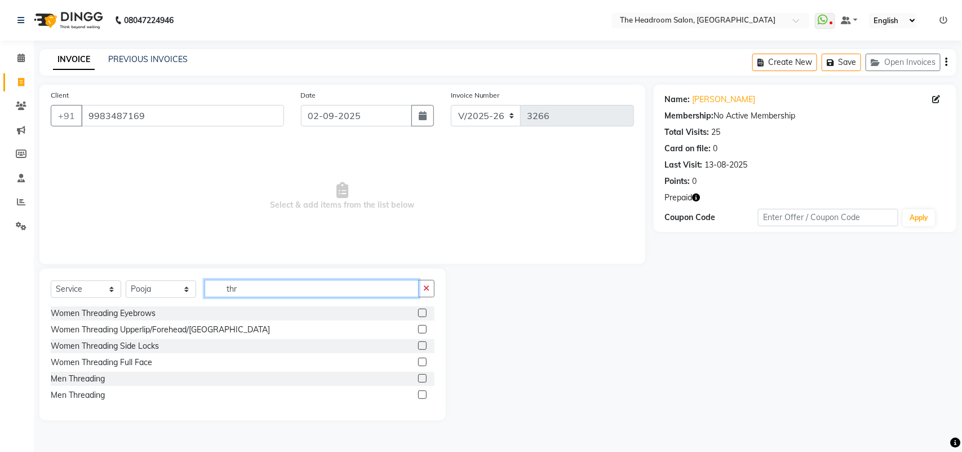
type input "thr"
click at [103, 320] on div "Women Threading Eyebrows Women Threading Upperlip/Forehead/Chin Women Threading…" at bounding box center [243, 355] width 384 height 98
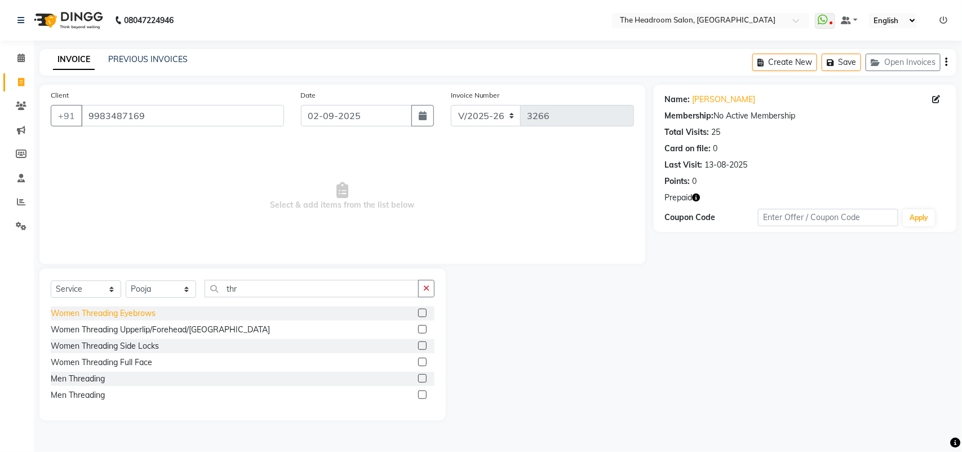
click at [103, 317] on div "Women Threading Eyebrows" at bounding box center [103, 313] width 105 height 12
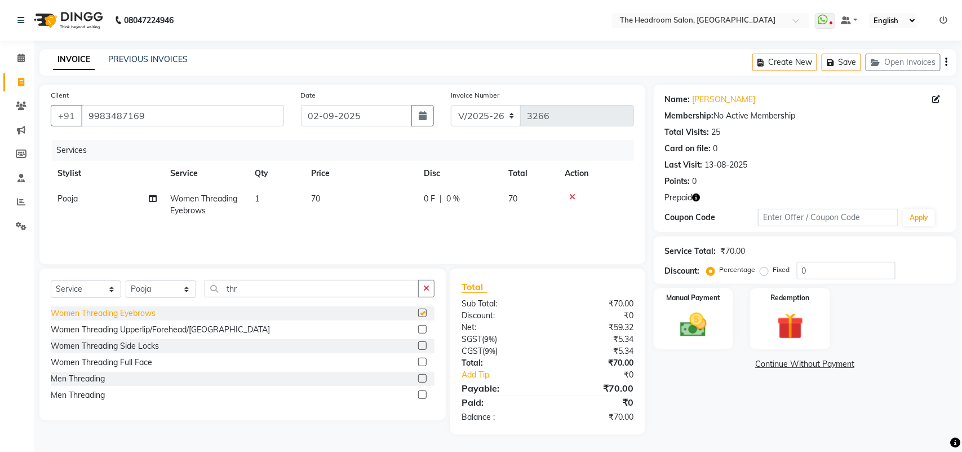
checkbox input "false"
click at [193, 327] on div "Women Threading Upperlip/Forehead/[GEOGRAPHIC_DATA]" at bounding box center [160, 330] width 219 height 12
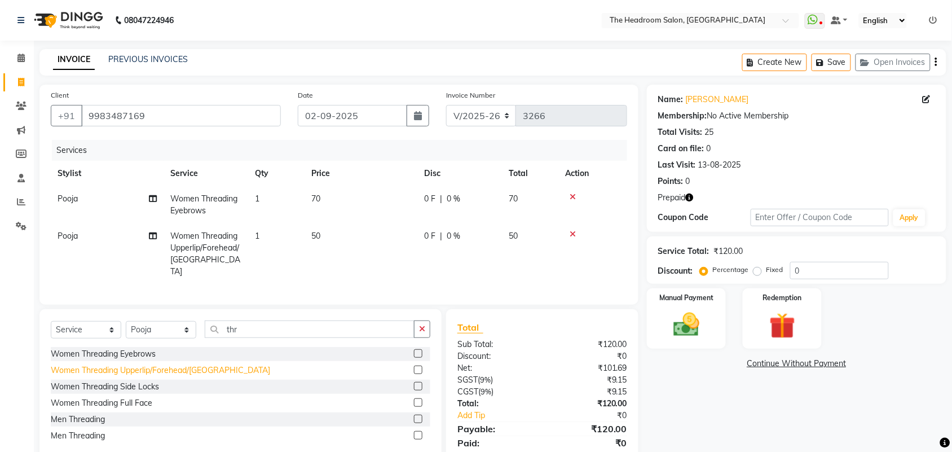
click at [154, 366] on div "Women Threading Upperlip/Forehead/[GEOGRAPHIC_DATA]" at bounding box center [160, 370] width 219 height 12
checkbox input "false"
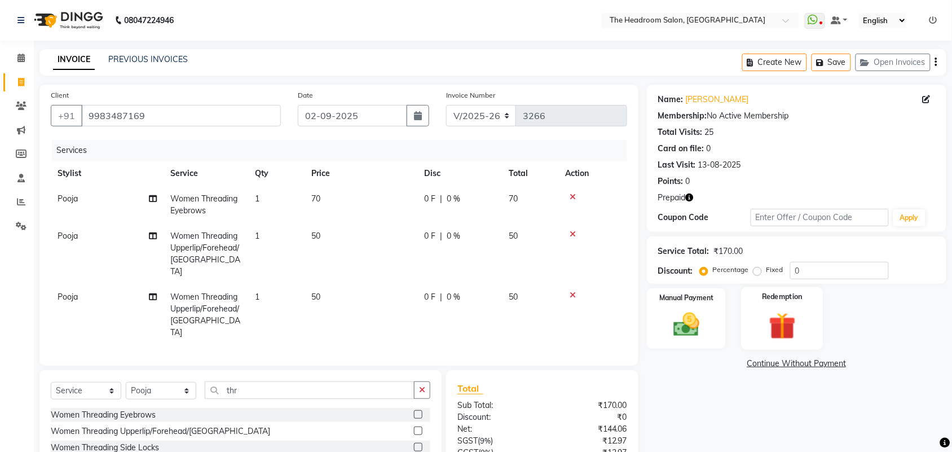
click at [781, 319] on img at bounding box center [782, 326] width 44 height 34
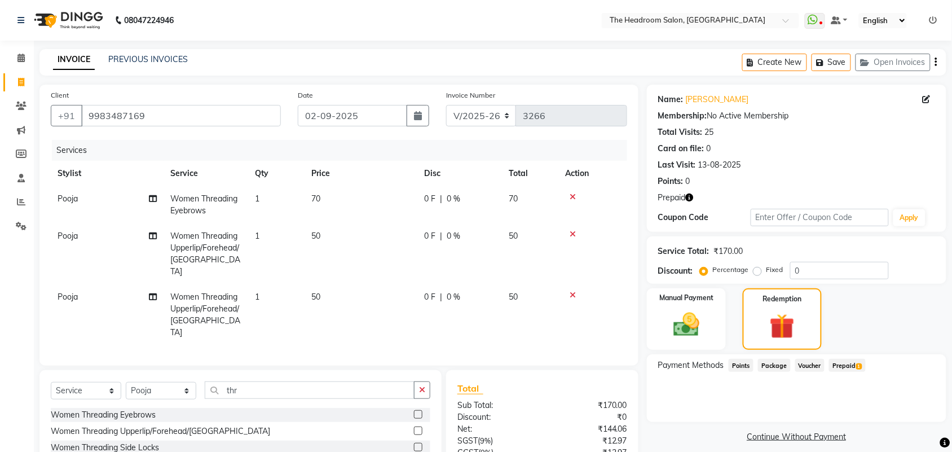
click at [841, 364] on span "Prepaid 1" at bounding box center [847, 365] width 37 height 13
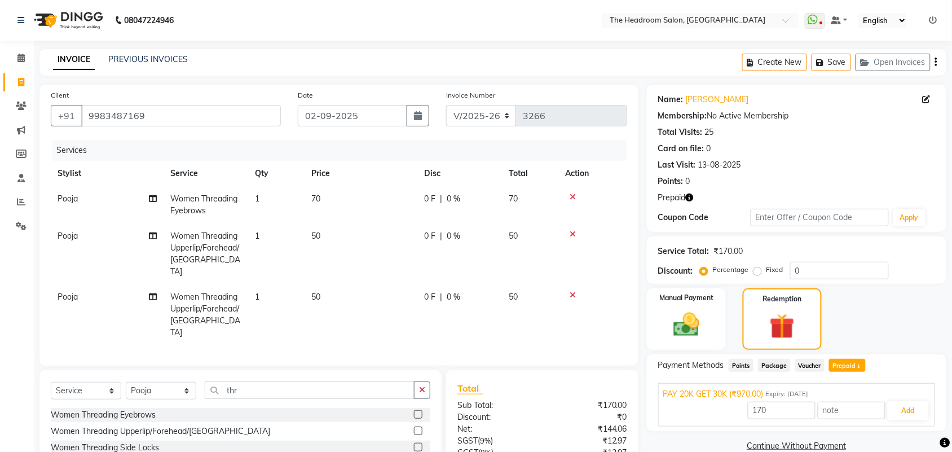
scroll to position [87, 0]
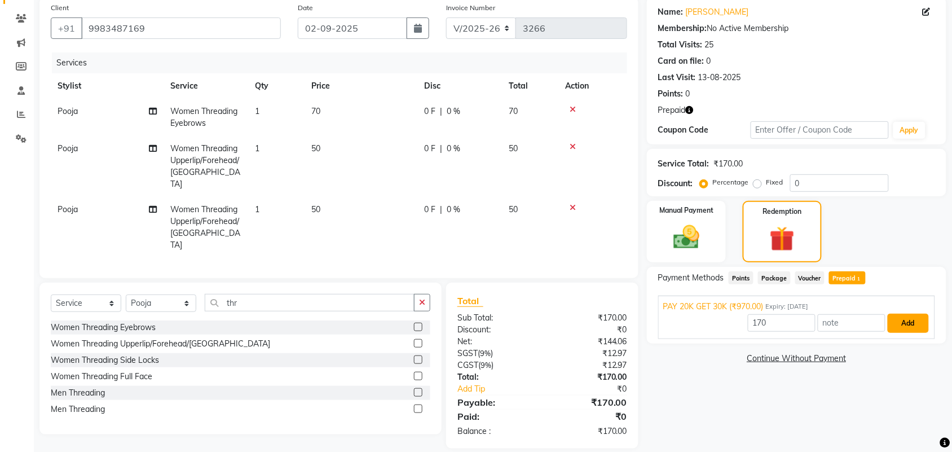
click at [898, 328] on button "Add" at bounding box center [907, 322] width 41 height 19
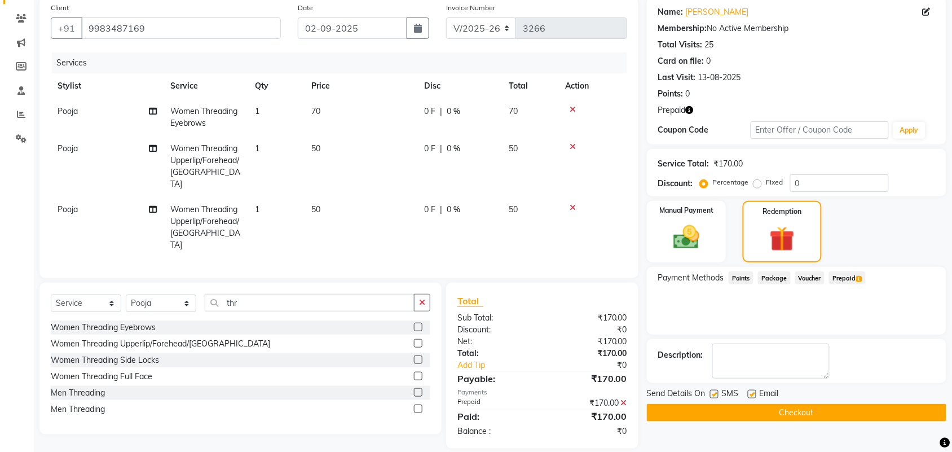
click at [801, 412] on button "Checkout" at bounding box center [796, 412] width 299 height 17
